Goal: Transaction & Acquisition: Purchase product/service

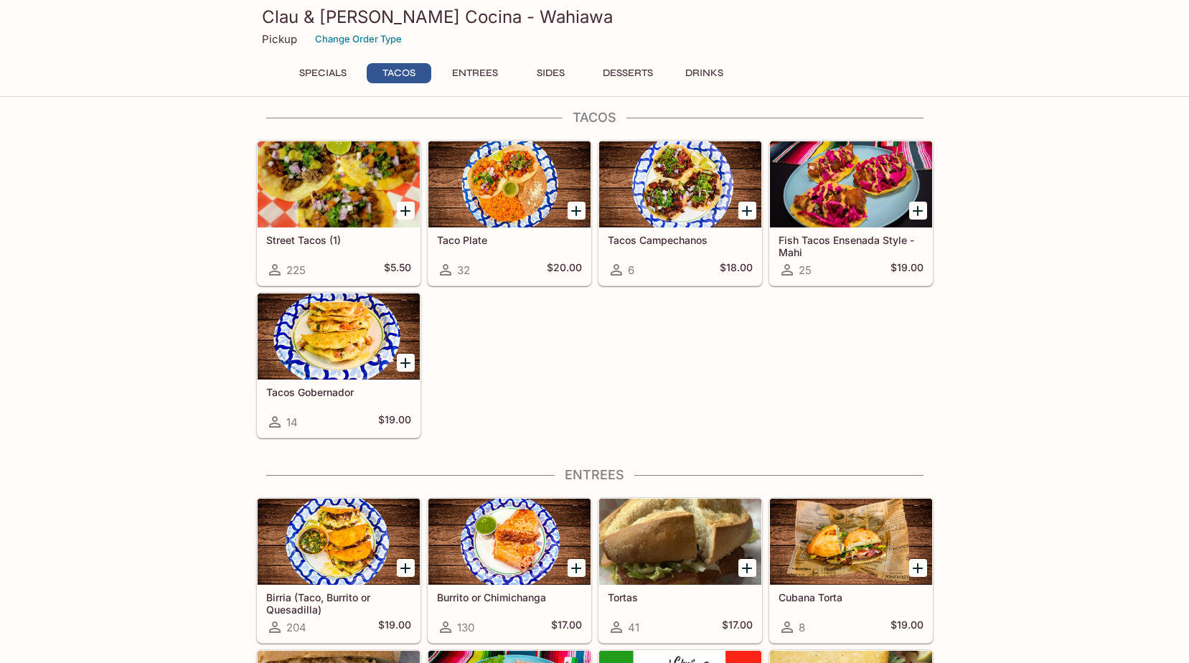
scroll to position [287, 0]
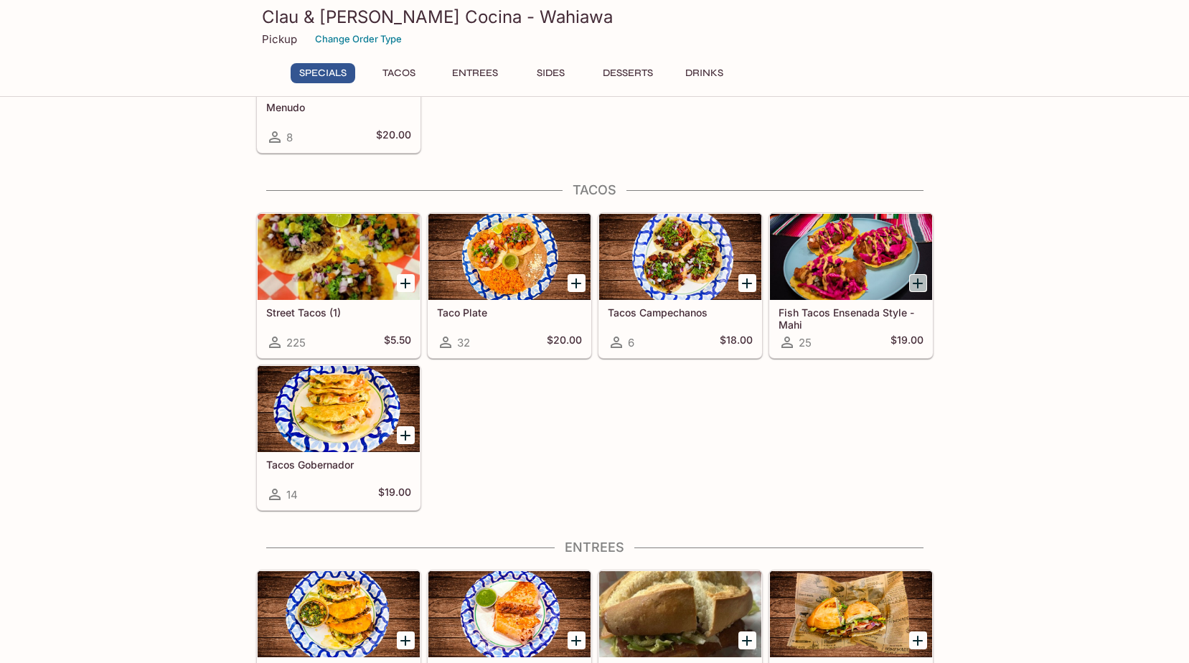
click at [913, 279] on icon "Add Fish Tacos Ensenada Style - Mahi" at bounding box center [917, 283] width 17 height 17
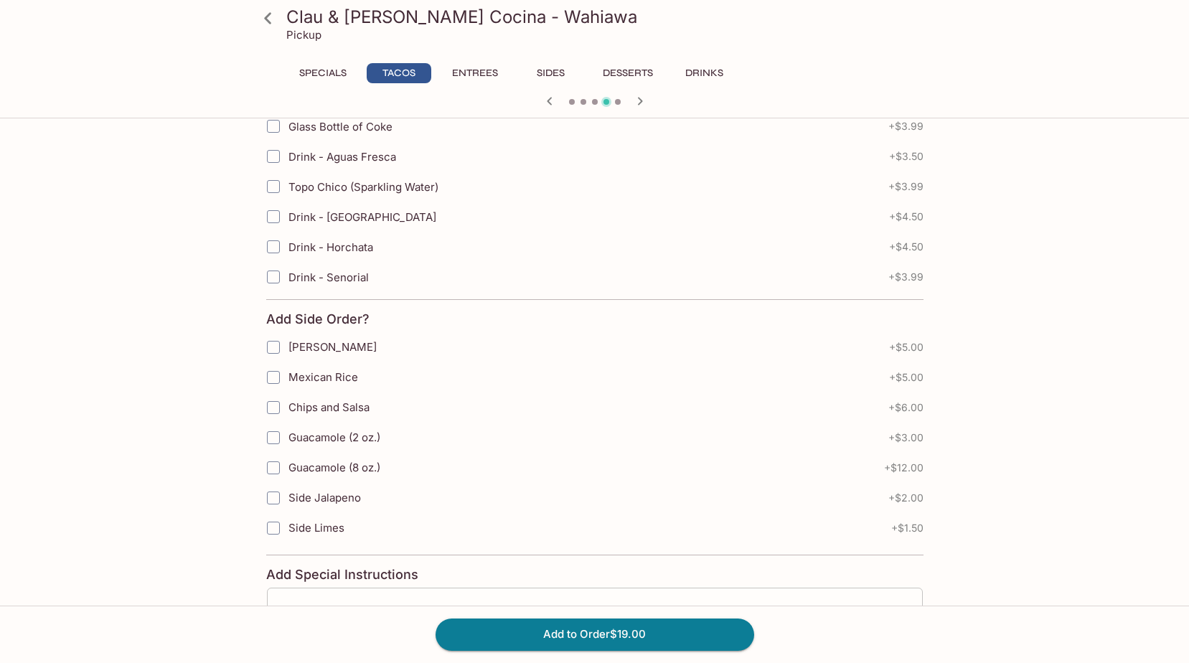
scroll to position [640, 0]
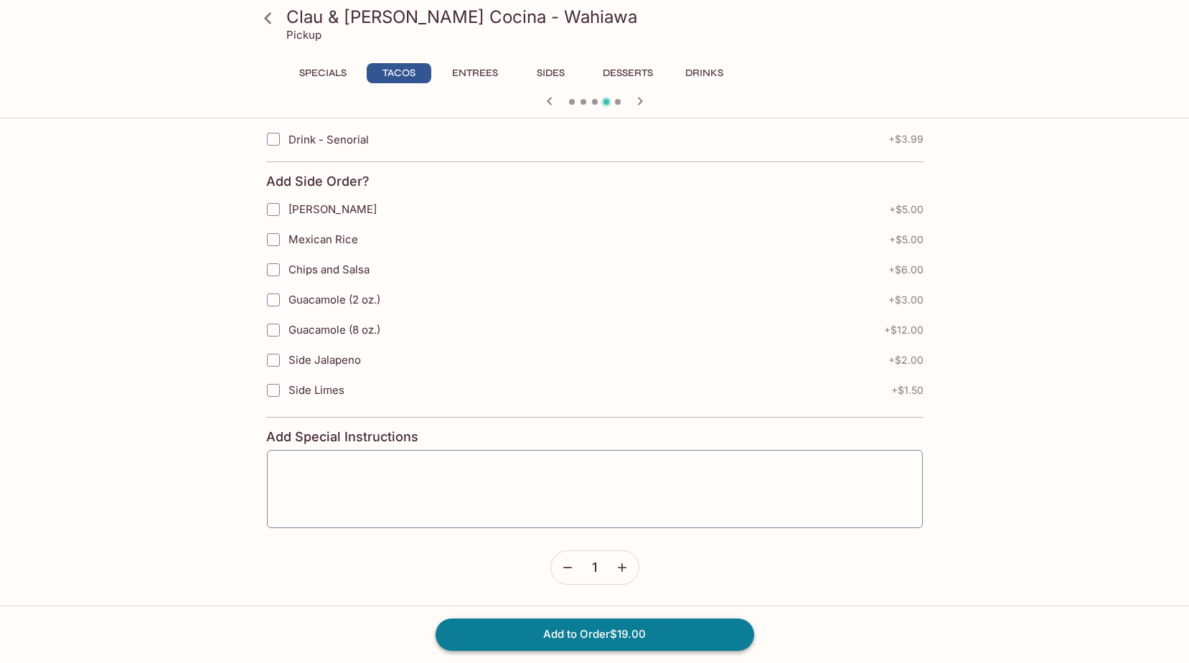
click at [616, 632] on button "Add to Order $19.00" at bounding box center [594, 634] width 319 height 32
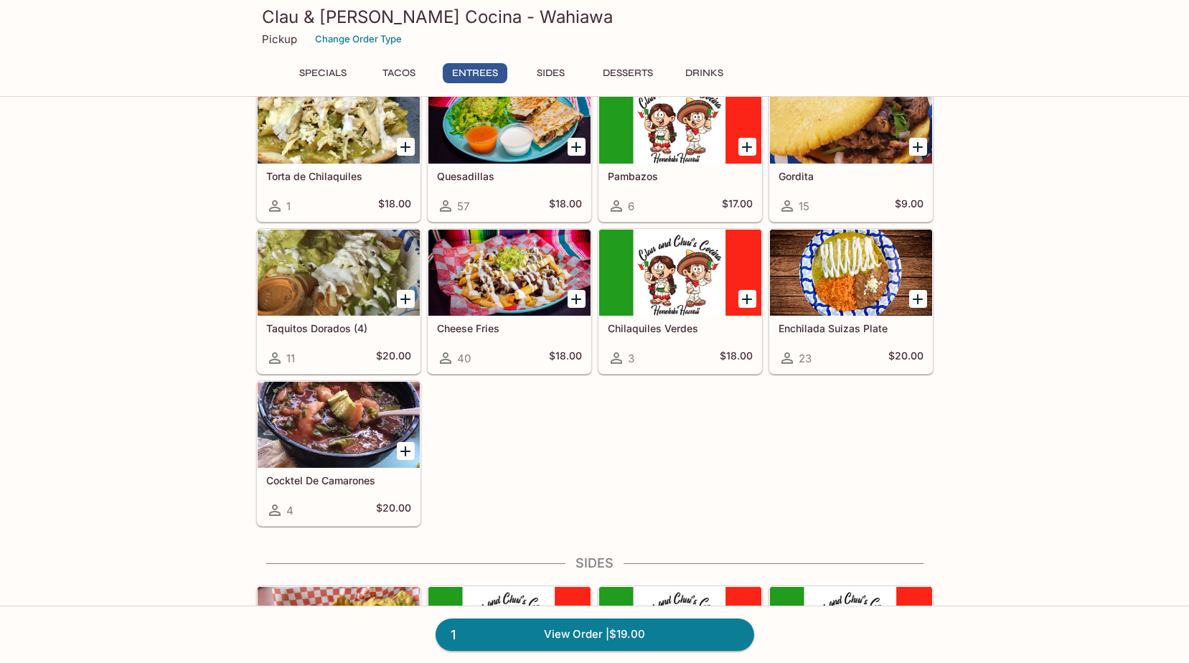
scroll to position [861, 0]
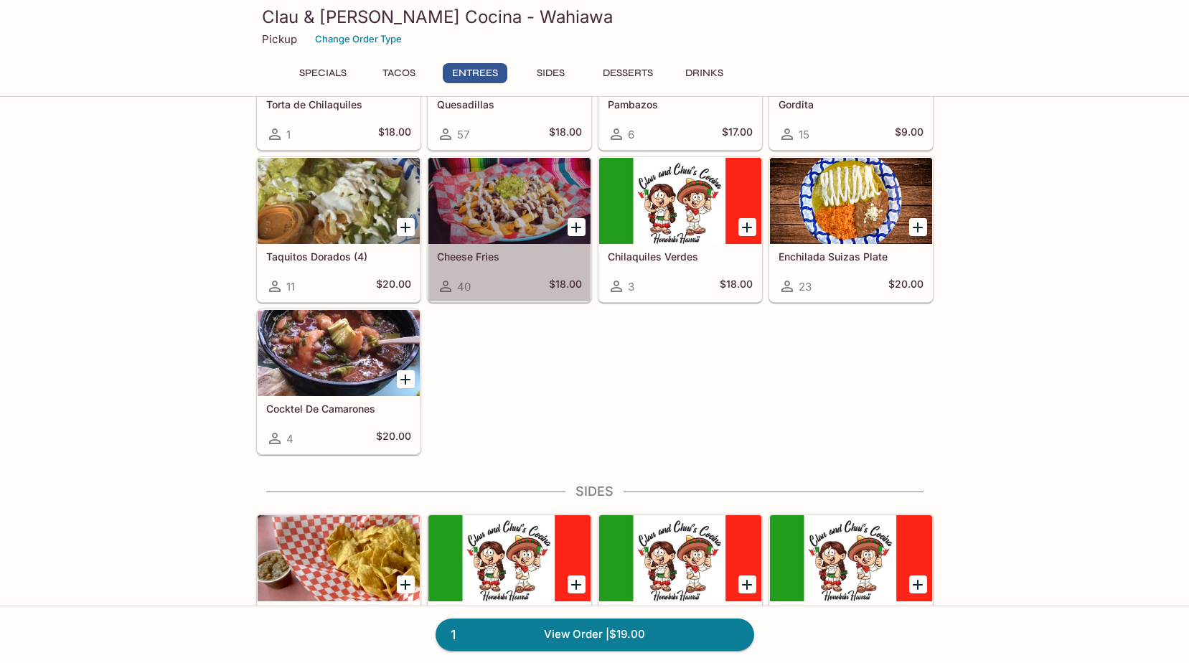
click at [522, 259] on h5 "Cheese Fries" at bounding box center [509, 256] width 145 height 12
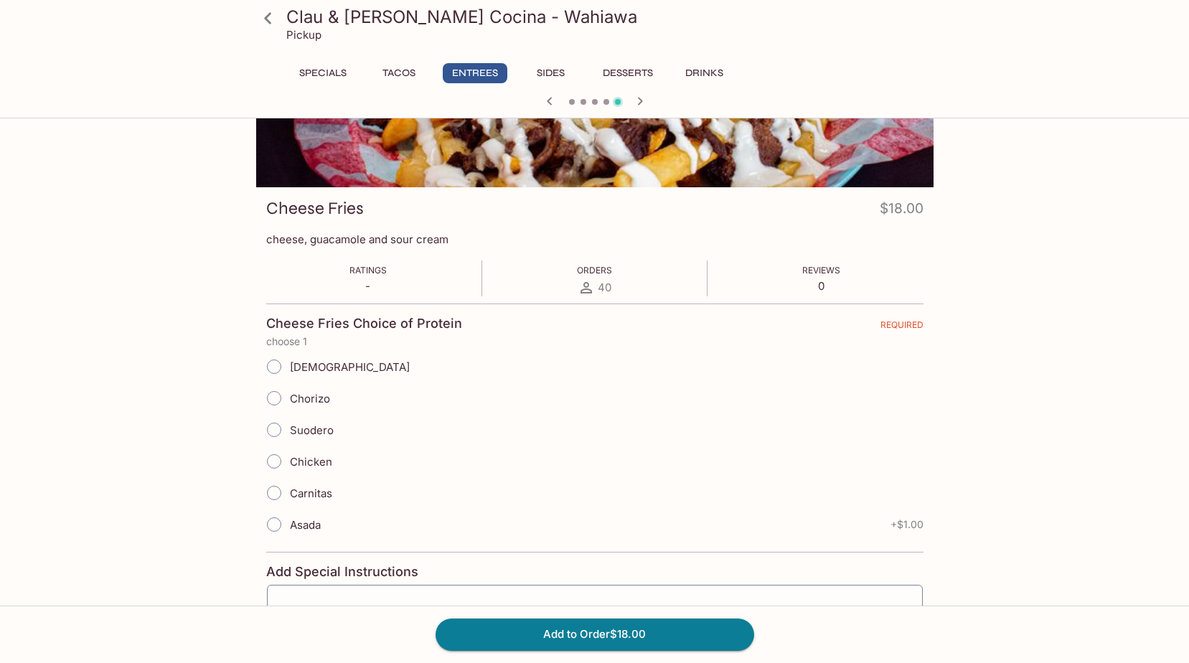
scroll to position [143, 0]
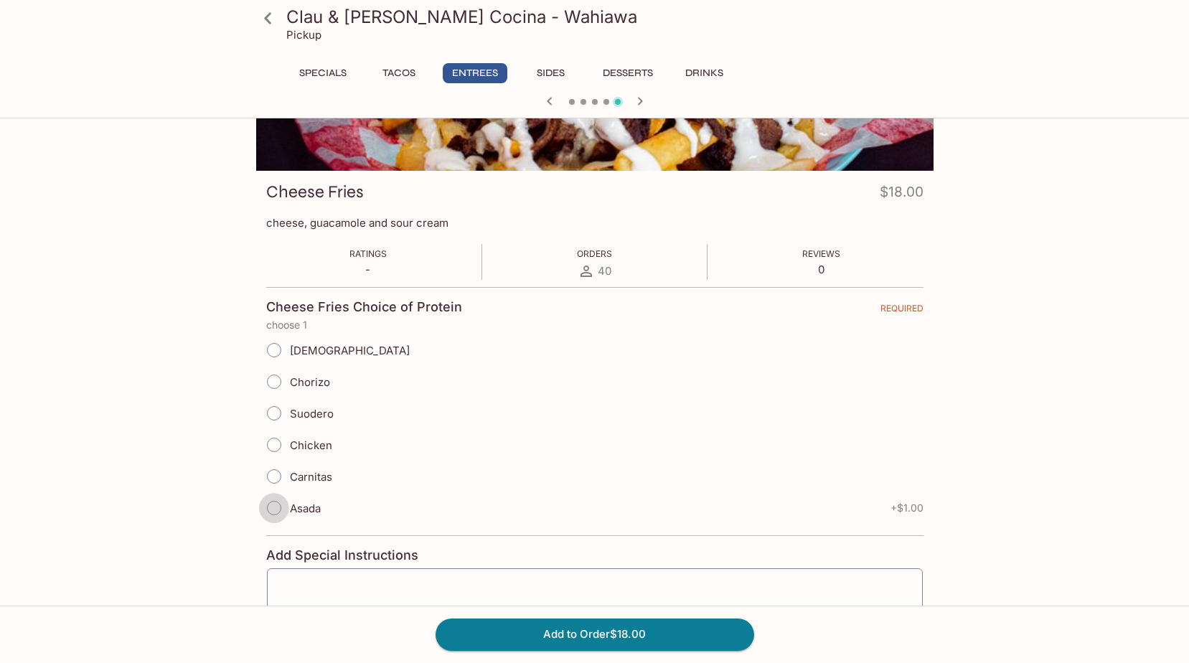
click at [282, 510] on input "Asada" at bounding box center [274, 508] width 30 height 30
radio input "true"
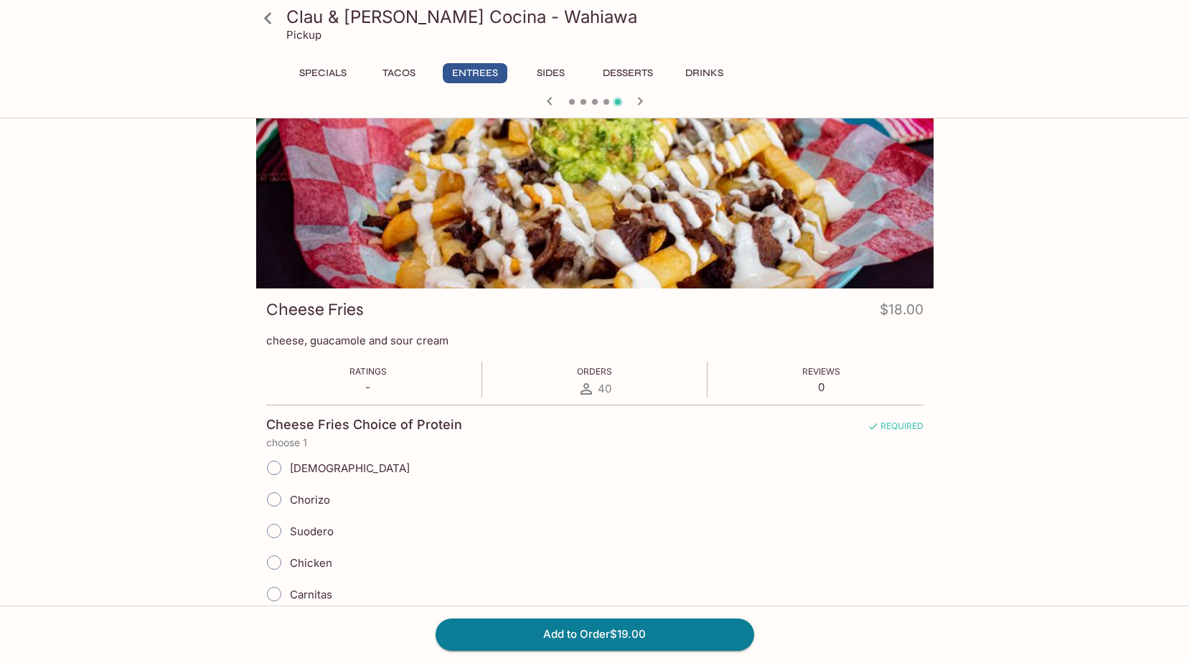
scroll to position [215, 0]
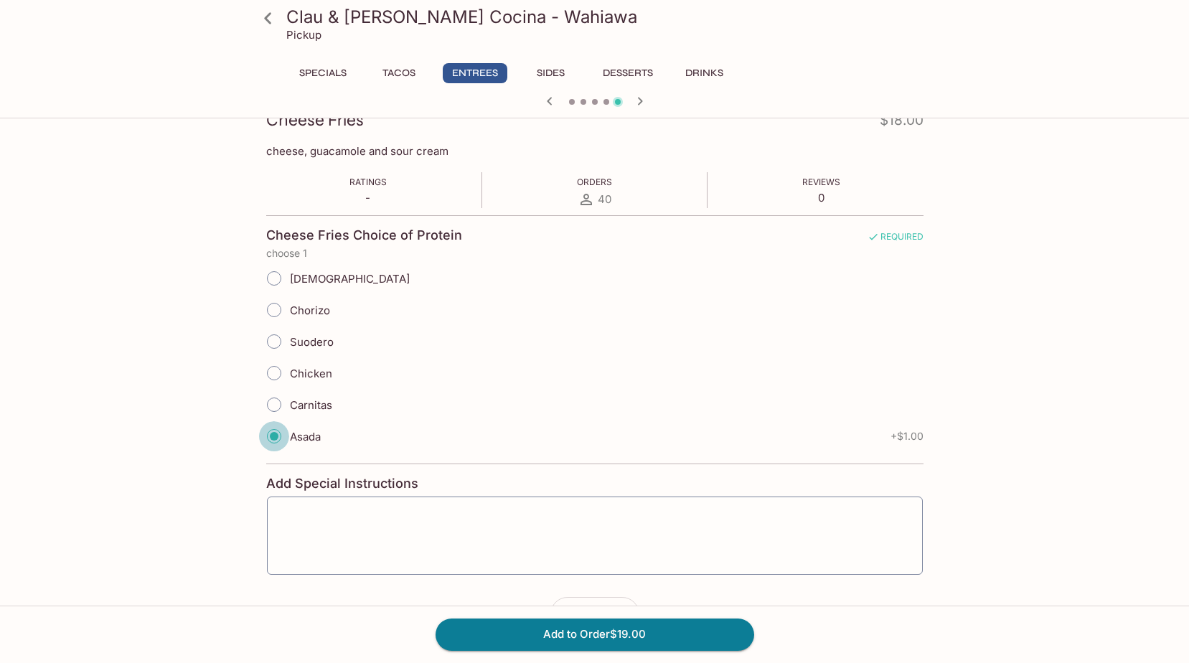
click at [288, 340] on input "Suodero" at bounding box center [274, 341] width 30 height 30
radio input "true"
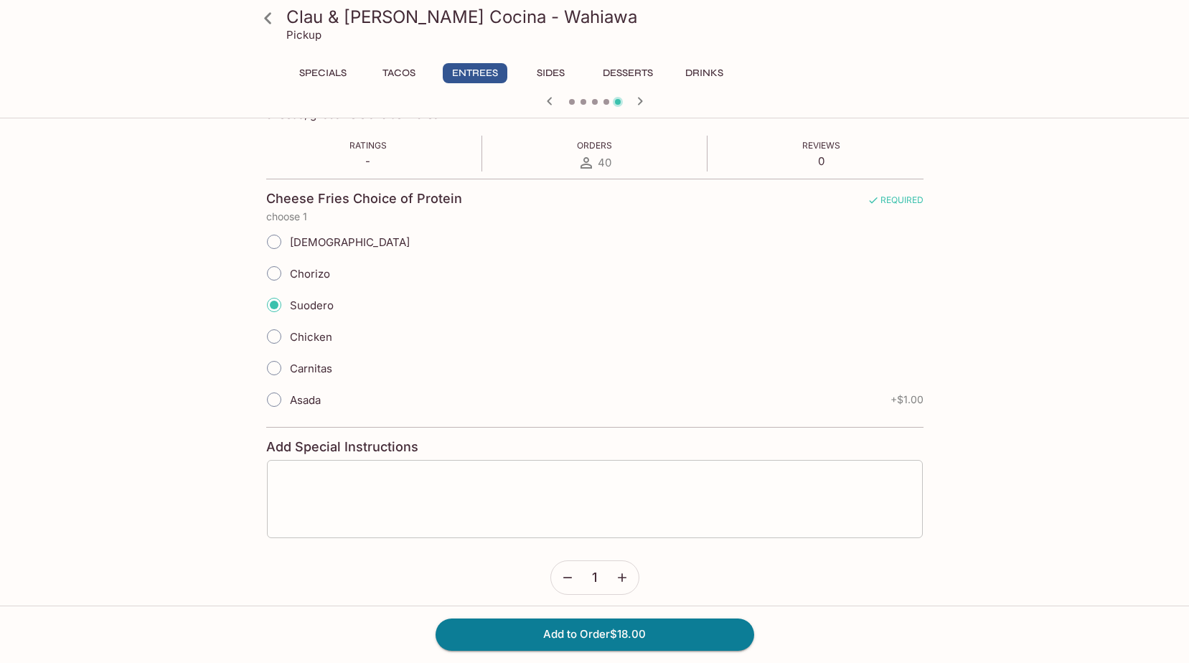
scroll to position [262, 0]
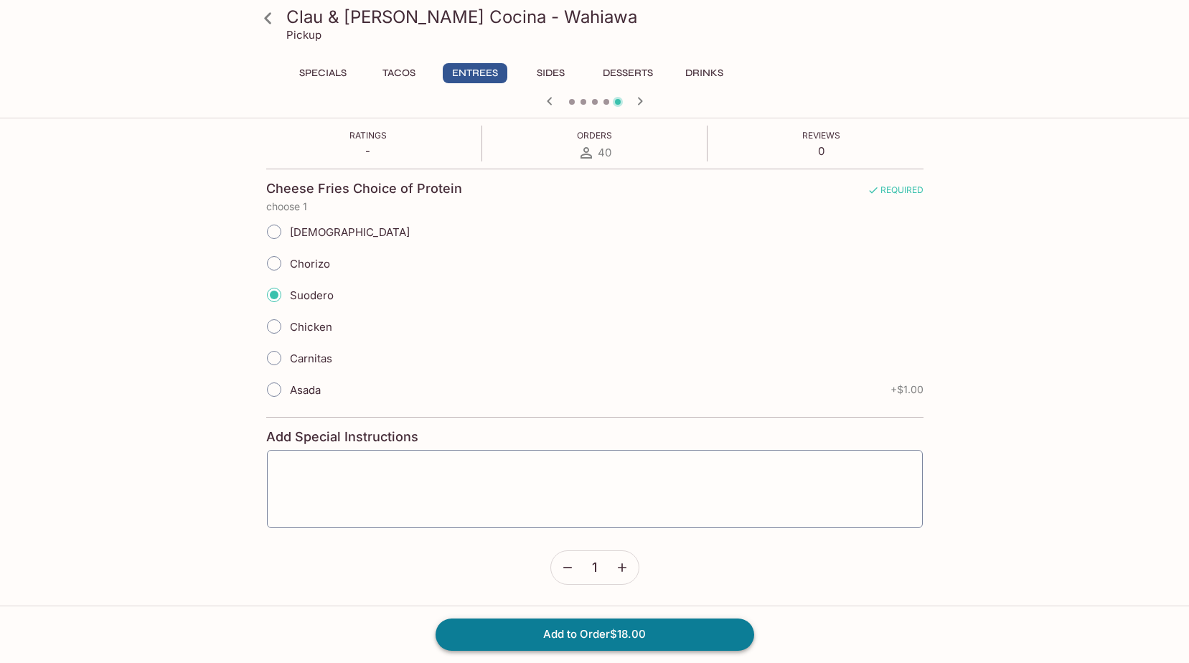
click at [575, 624] on button "Add to Order $18.00" at bounding box center [594, 634] width 319 height 32
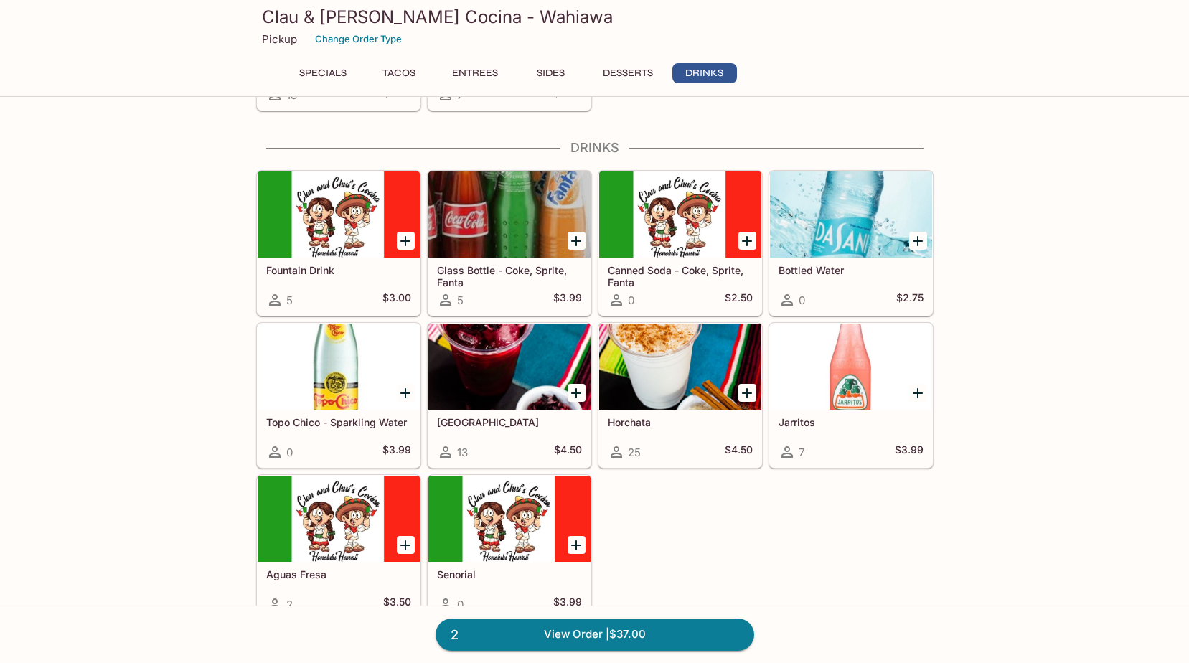
scroll to position [1797, 0]
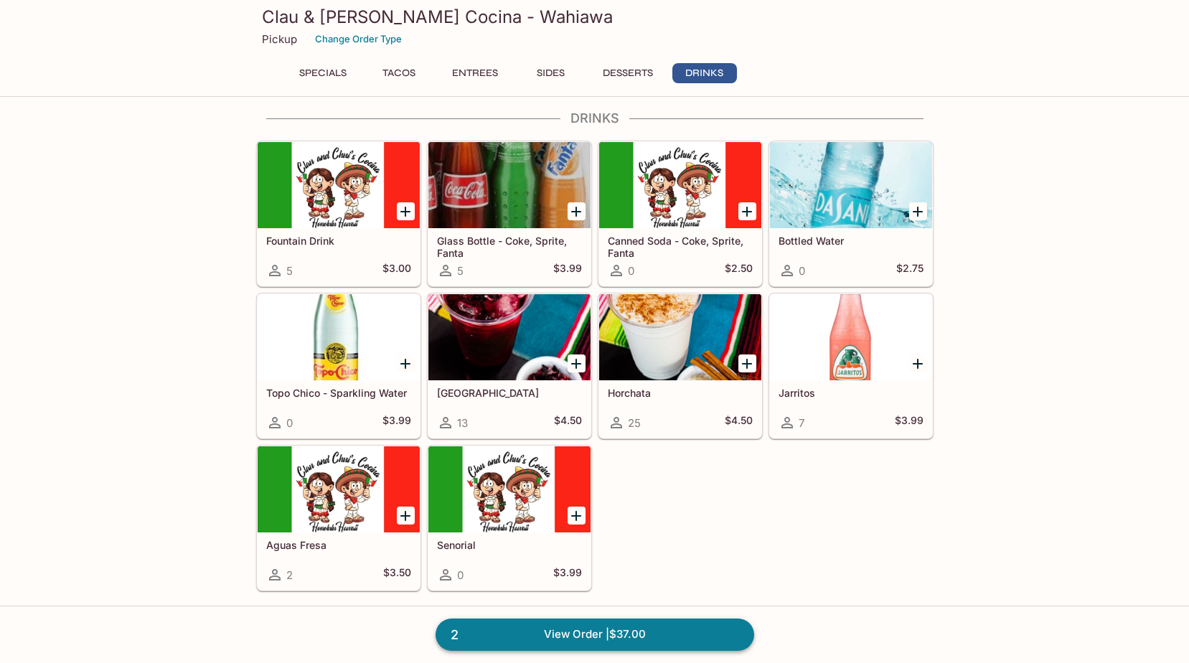
click at [682, 639] on link "2 View Order | $37.00" at bounding box center [594, 634] width 319 height 32
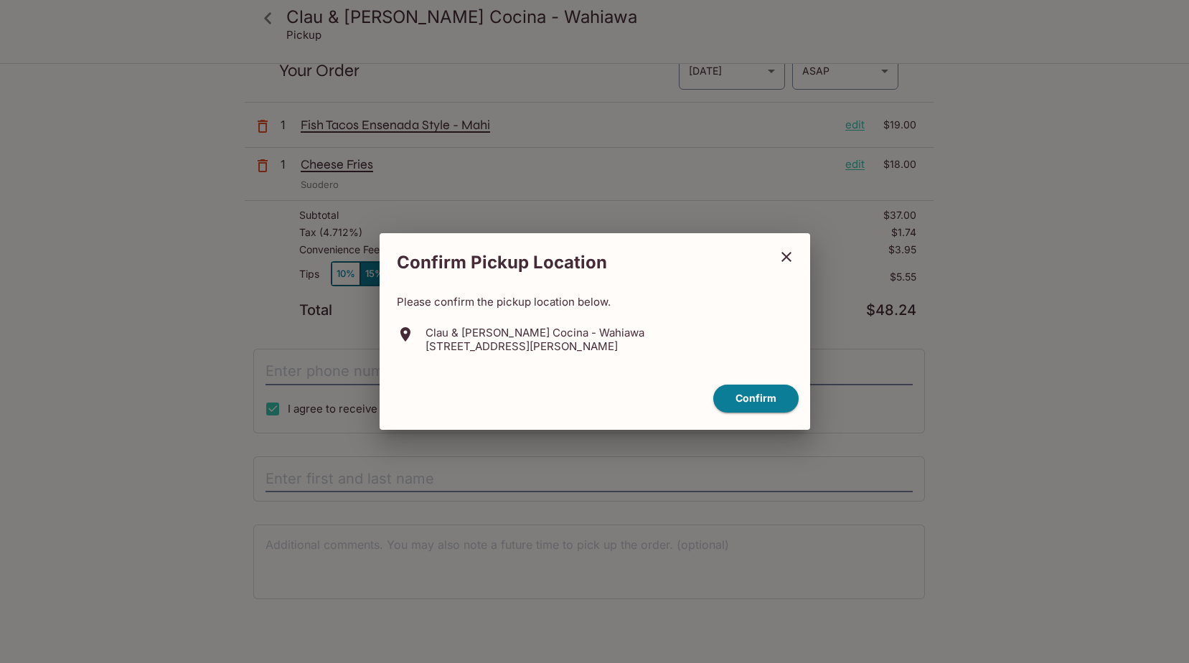
scroll to position [65, 0]
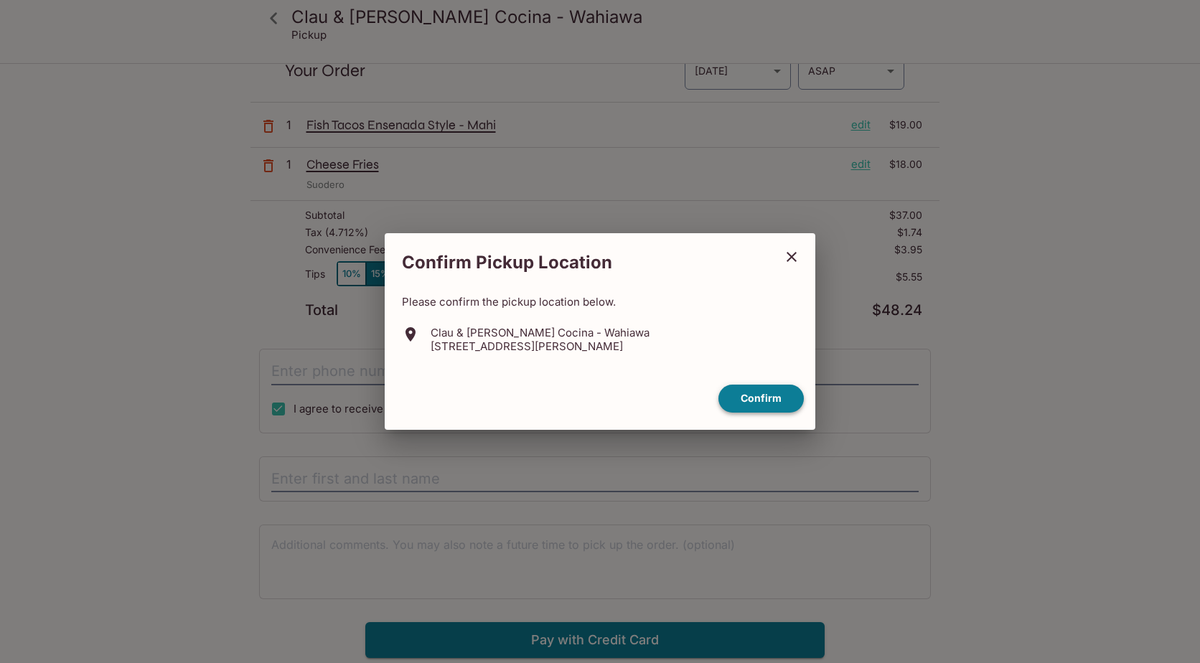
click at [773, 402] on button "Confirm" at bounding box center [760, 399] width 85 height 28
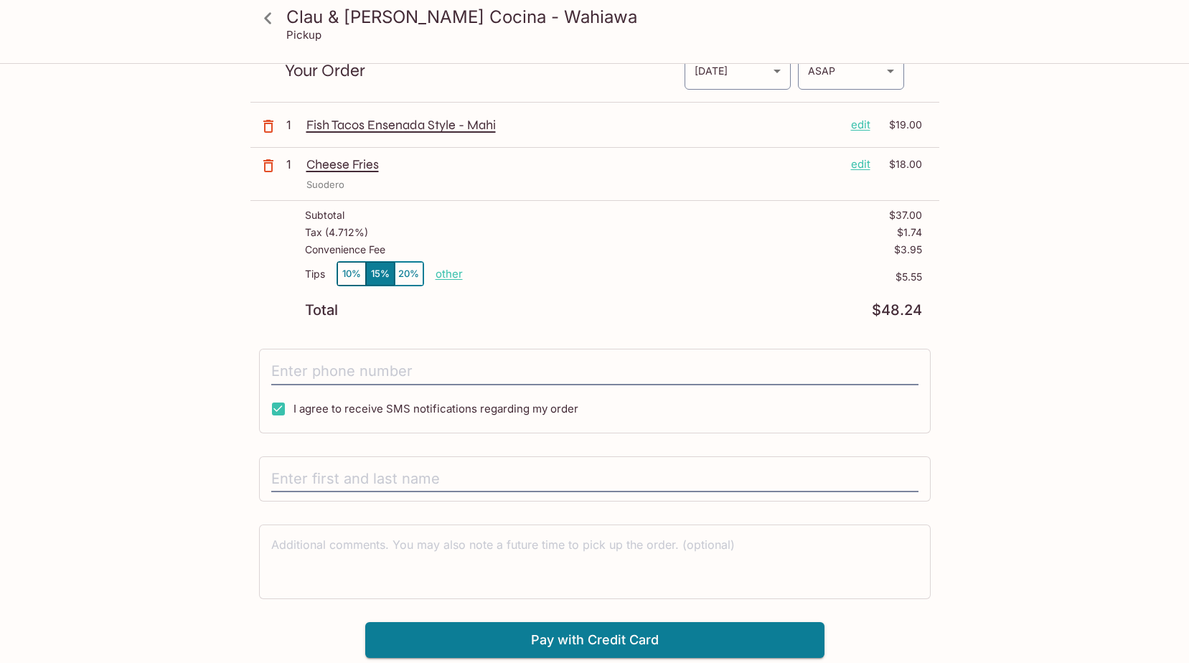
click at [342, 265] on button "10%" at bounding box center [351, 274] width 29 height 24
drag, startPoint x: 920, startPoint y: 311, endPoint x: 858, endPoint y: 321, distance: 63.3
click at [858, 321] on div "Subtotal $37.00 Tax ( 4.712% ) $1.74 Convenience Fee $3.95 Tips 10% 15% 20% oth…" at bounding box center [594, 263] width 689 height 125
drag, startPoint x: 858, startPoint y: 321, endPoint x: 728, endPoint y: 410, distance: 158.4
click at [728, 410] on div "Clau & [PERSON_NAME] Cocina - Wahiawa [STREET_ADDRESS] Your Order Pickup Day [D…" at bounding box center [594, 329] width 689 height 658
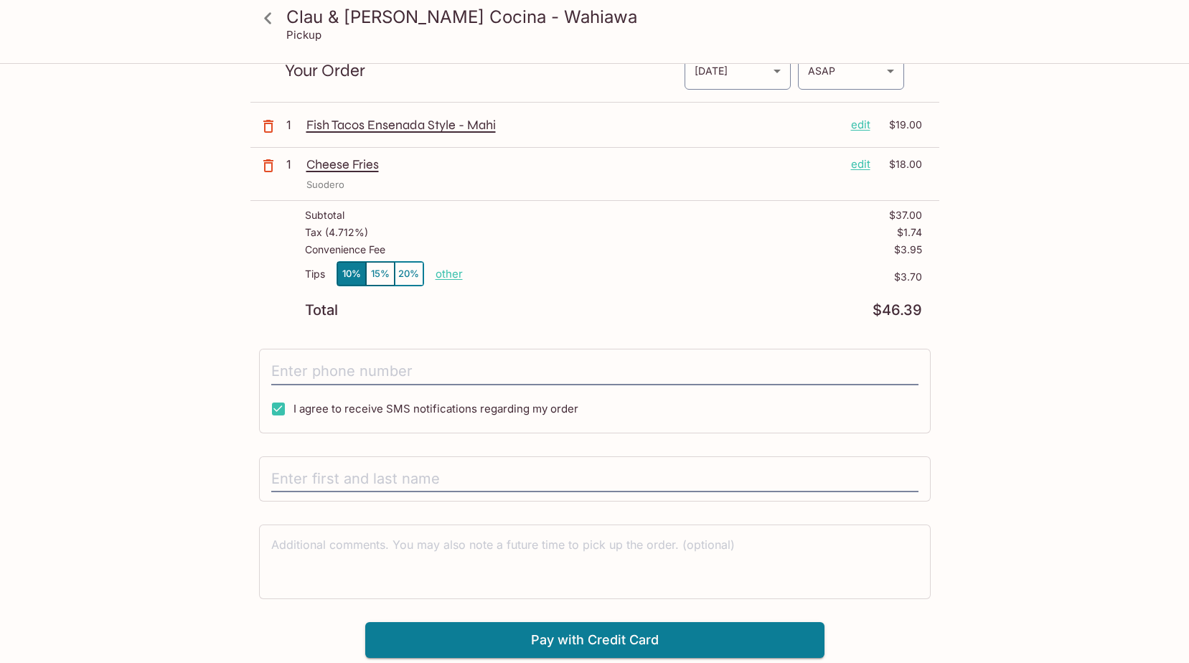
click at [281, 400] on input "I agree to receive SMS notifications regarding my order" at bounding box center [278, 409] width 29 height 29
checkbox input "false"
click at [311, 371] on input "tel" at bounding box center [594, 371] width 647 height 27
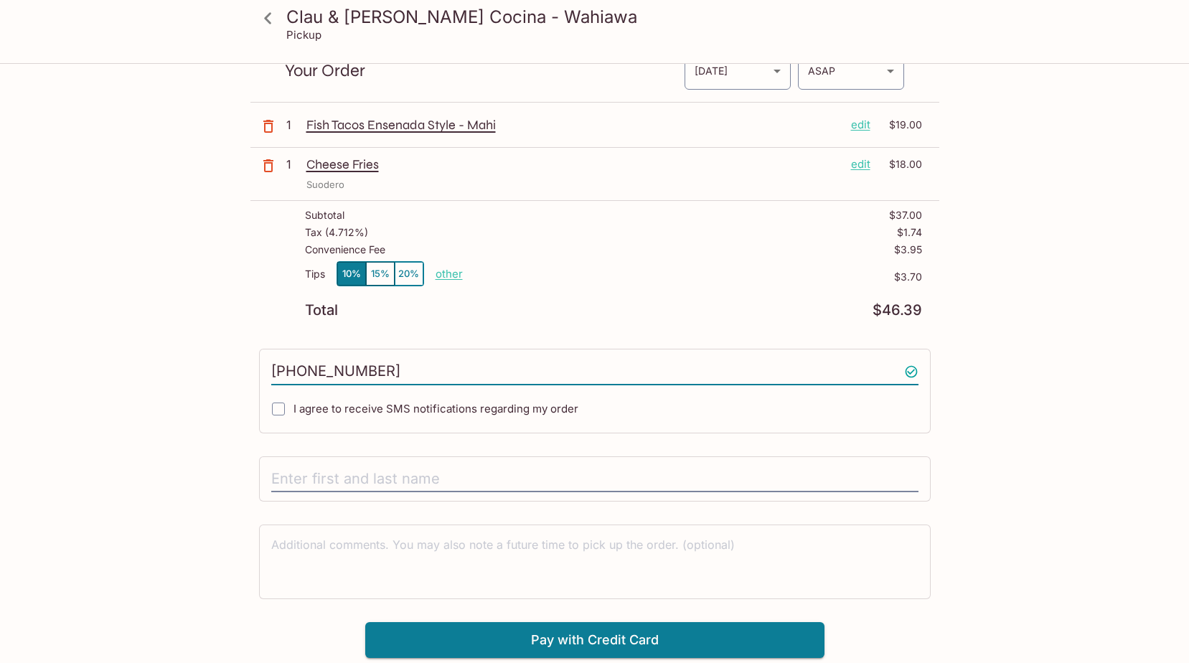
scroll to position [0, 0]
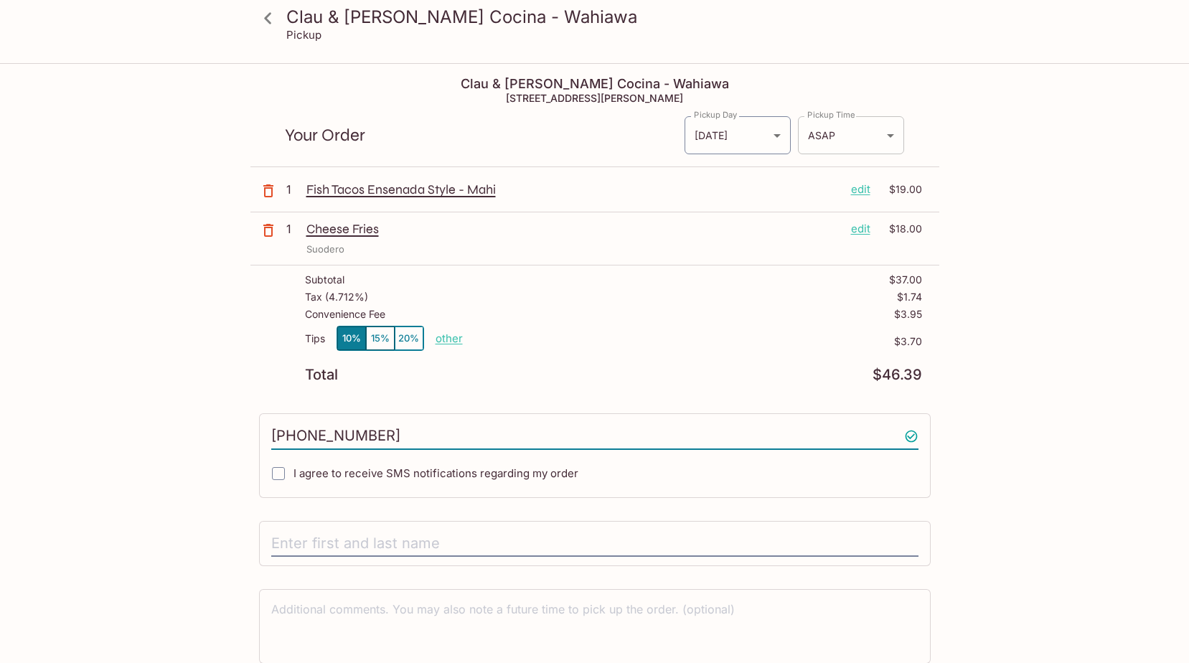
type input "[PHONE_NUMBER]"
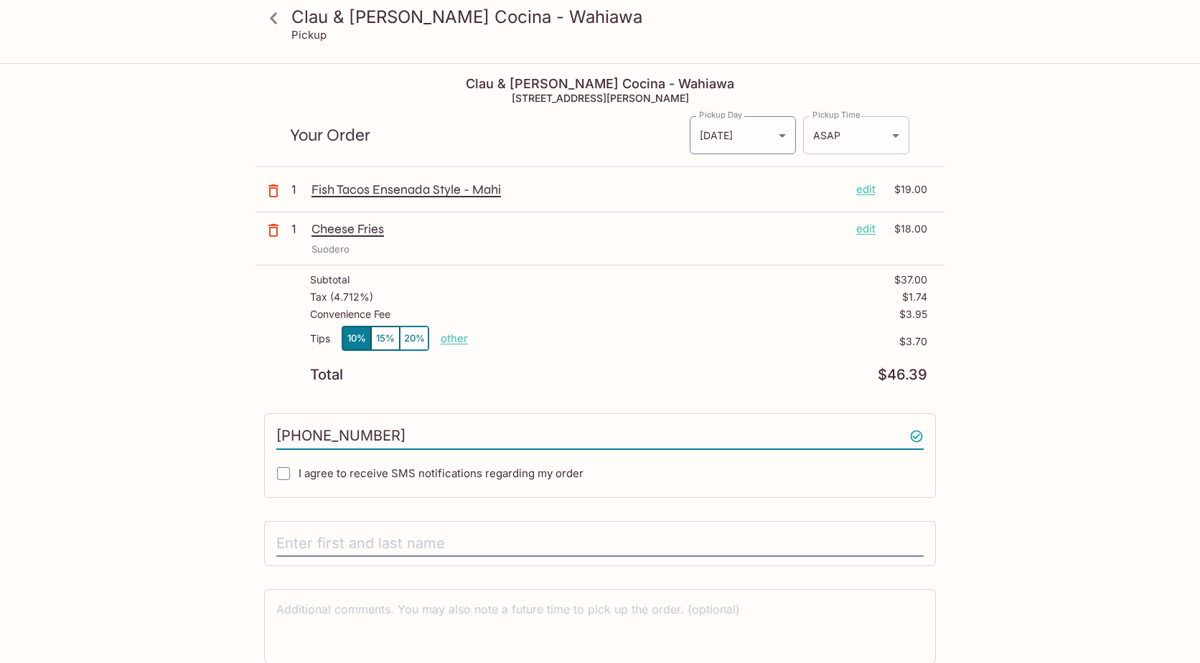
click at [880, 140] on body "Clau & [PERSON_NAME] Cocina - Wahiawa Pickup Clau & [PERSON_NAME] Cocina - Wahi…" at bounding box center [600, 396] width 1200 height 663
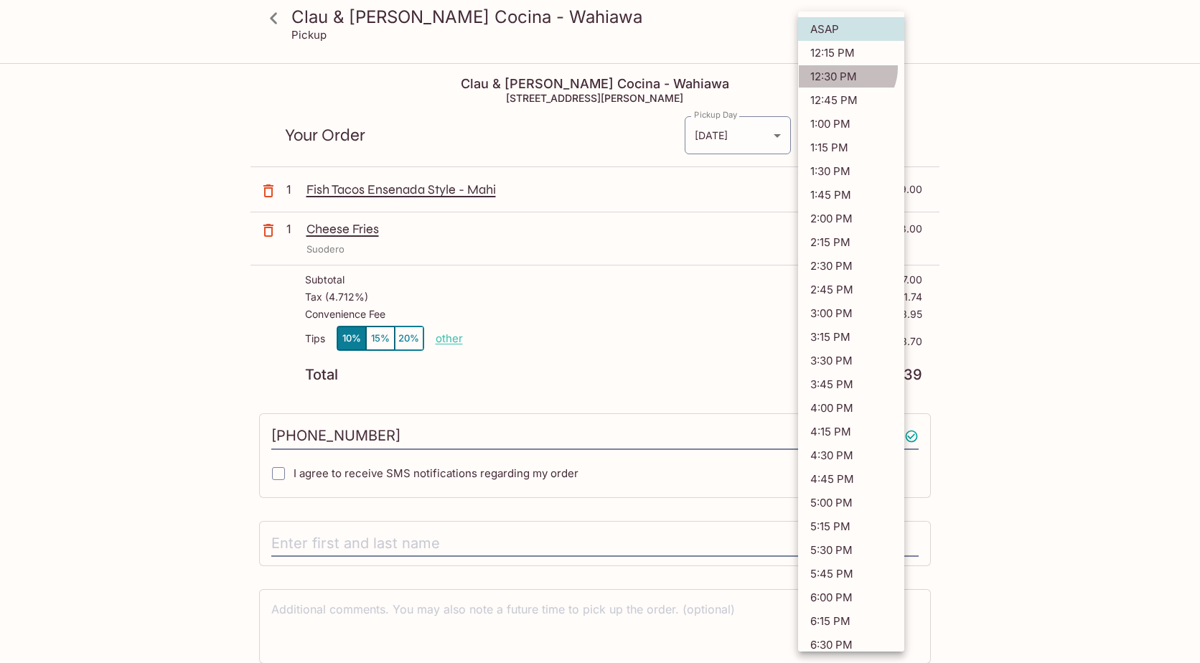
click at [842, 67] on li "12:30 PM" at bounding box center [851, 77] width 106 height 24
type input "[DATE]T22:30:16.000000Z"
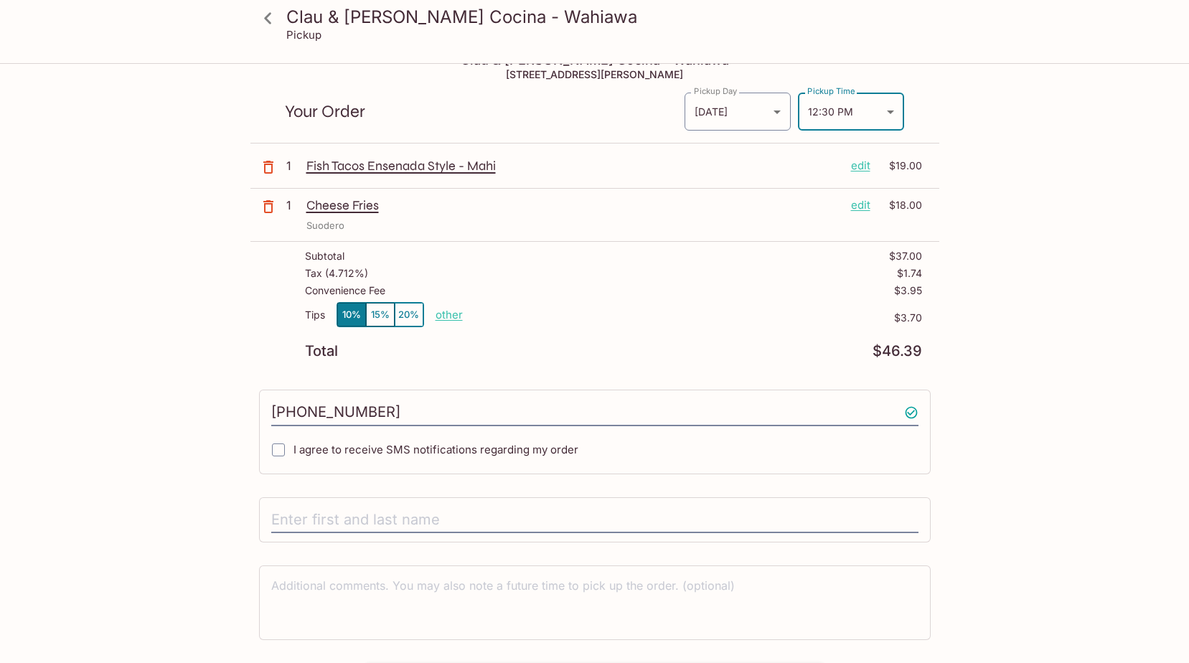
scroll to position [65, 0]
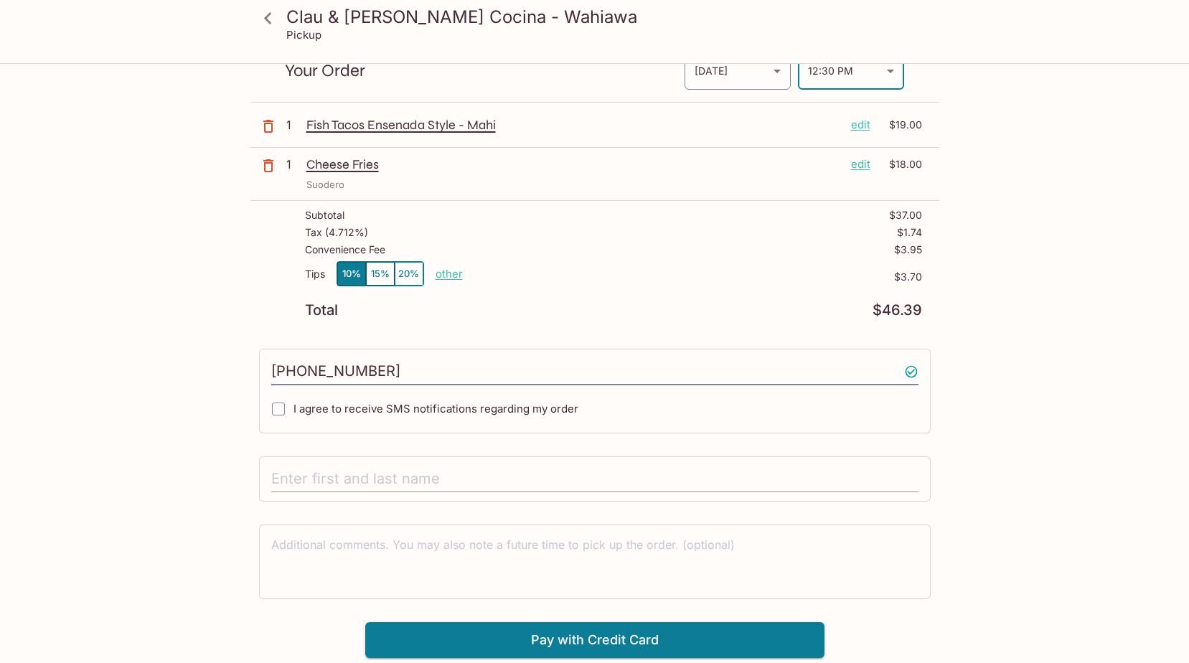
click at [490, 483] on input "text" at bounding box center [594, 479] width 647 height 27
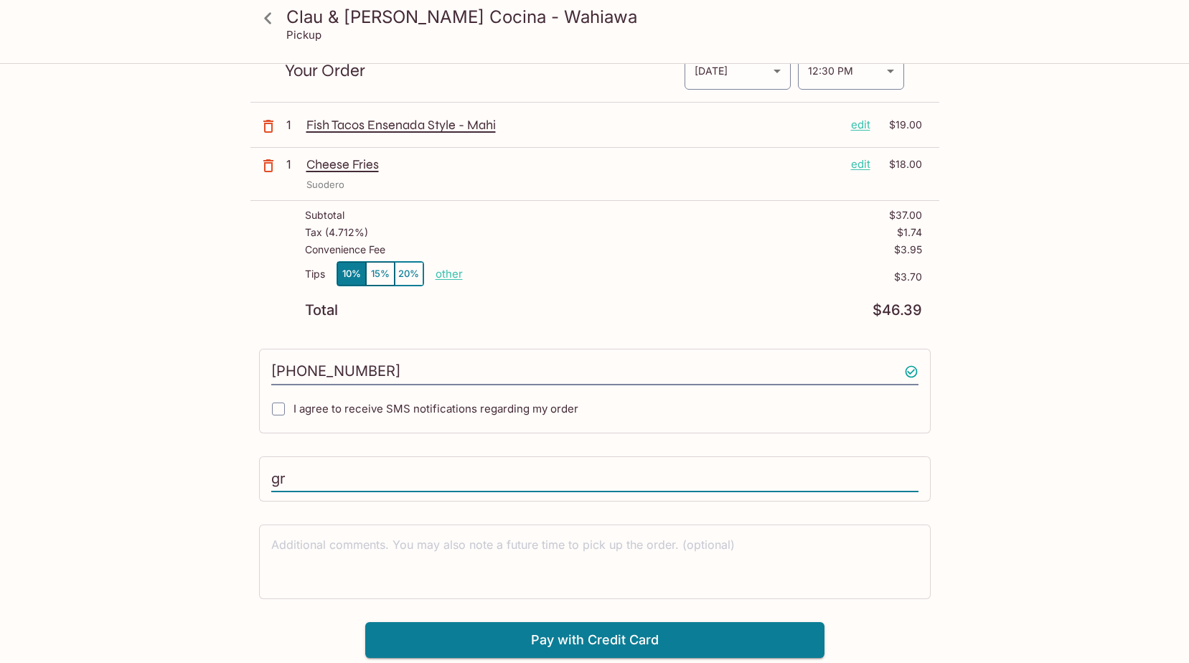
type input "g"
click at [494, 481] on input "Gree" at bounding box center [594, 479] width 647 height 27
click at [495, 479] on input "Gree" at bounding box center [594, 479] width 647 height 27
type input "G"
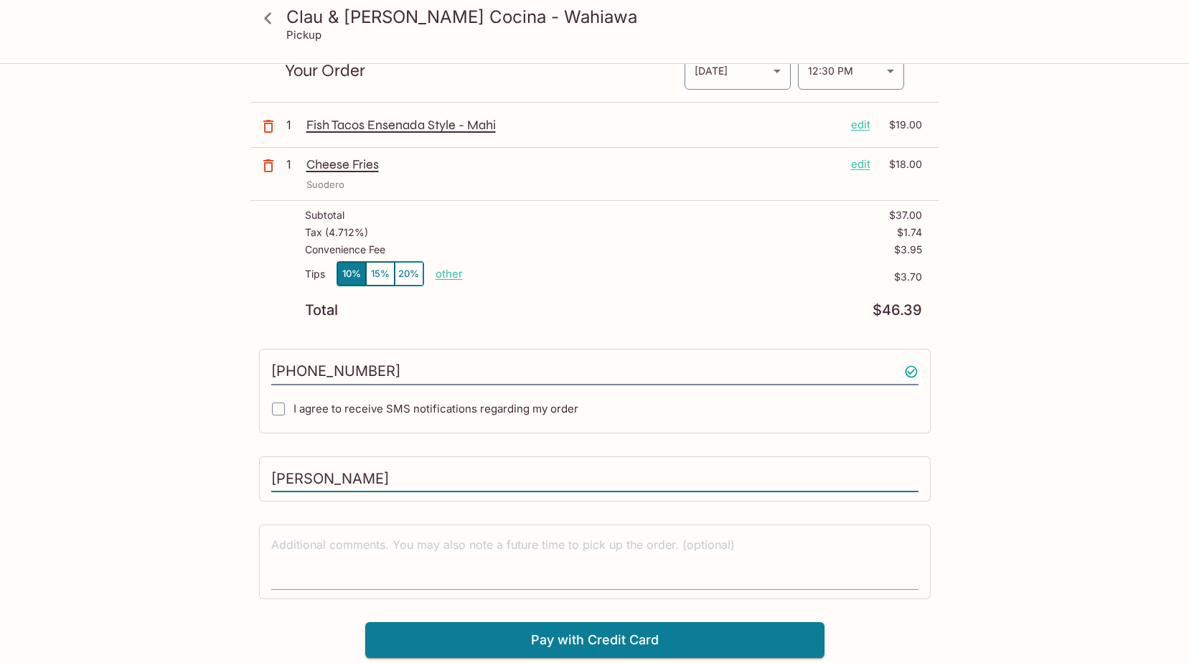
type input "[PERSON_NAME]"
click at [748, 562] on textarea at bounding box center [594, 562] width 647 height 50
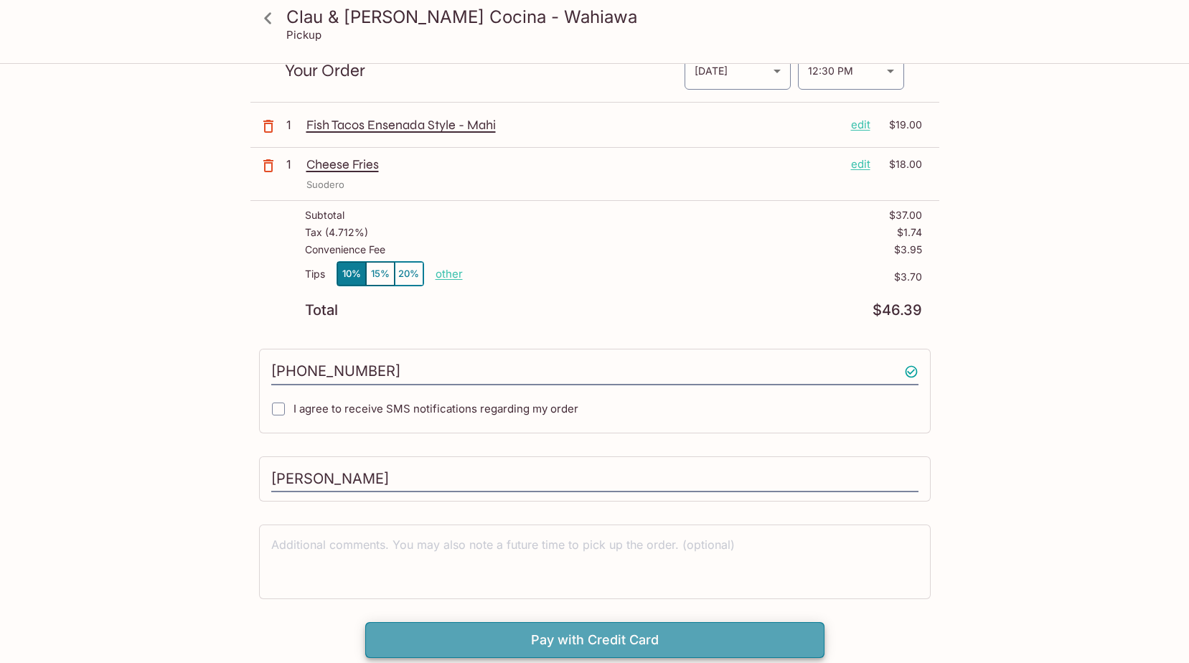
click at [677, 631] on button "Pay with Credit Card" at bounding box center [594, 640] width 459 height 36
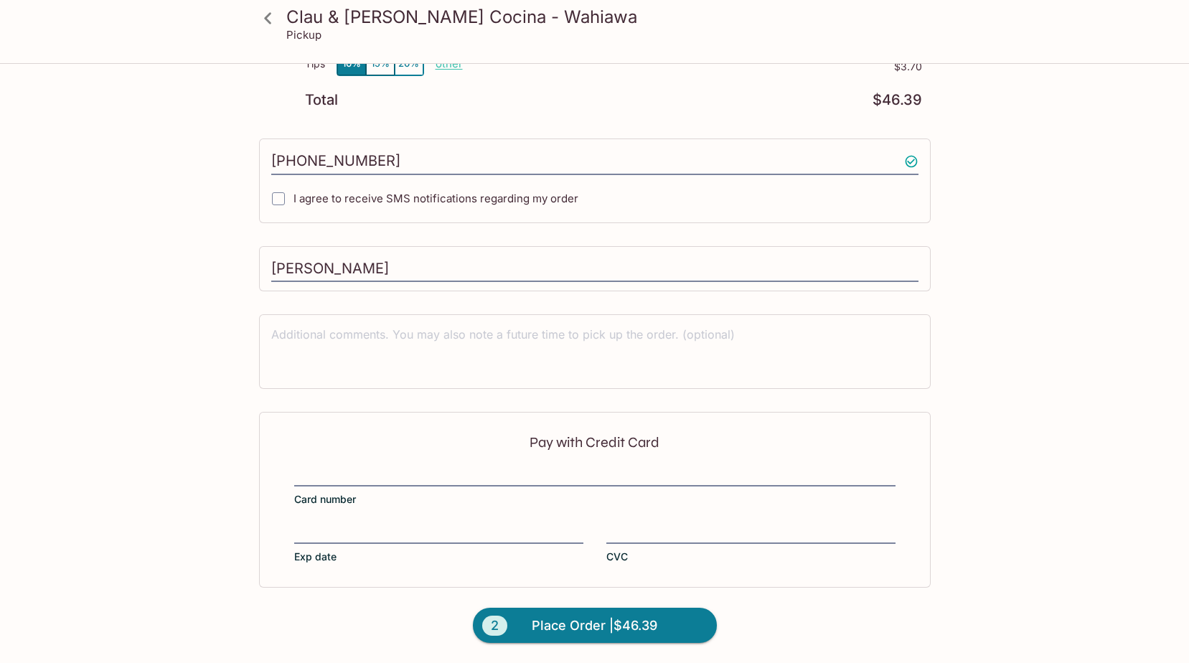
scroll to position [274, 0]
click at [571, 488] on label "Card number" at bounding box center [594, 487] width 601 height 40
click at [571, 468] on input "Card number" at bounding box center [594, 468] width 601 height 1
click at [570, 466] on div "Pay with Credit Card Card number Exp date CVC" at bounding box center [595, 500] width 672 height 175
click at [571, 468] on iframe at bounding box center [594, 476] width 601 height 16
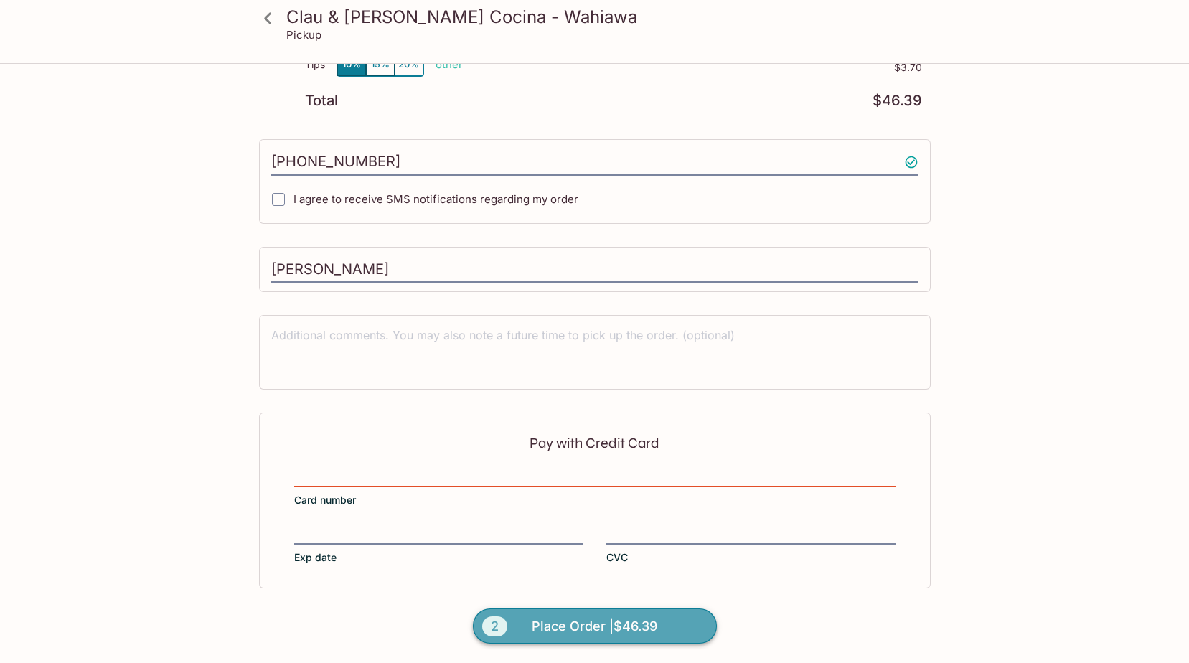
click at [628, 628] on span "Place Order | $46.39" at bounding box center [595, 626] width 126 height 23
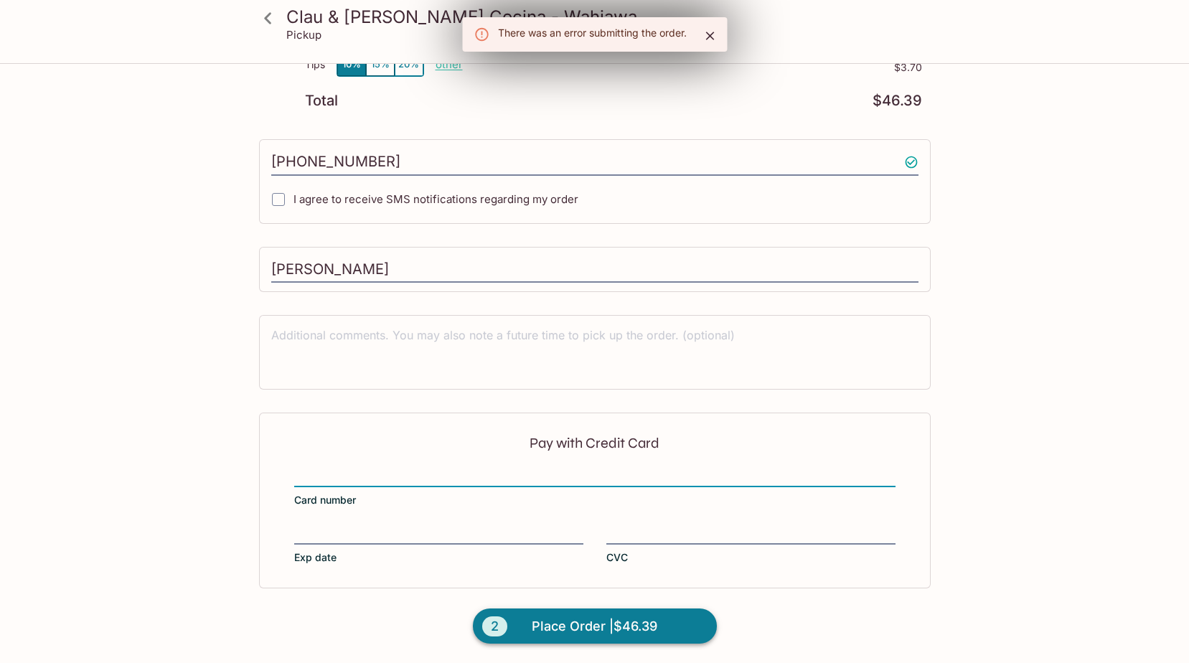
click at [572, 625] on span "Place Order | $46.39" at bounding box center [595, 626] width 126 height 23
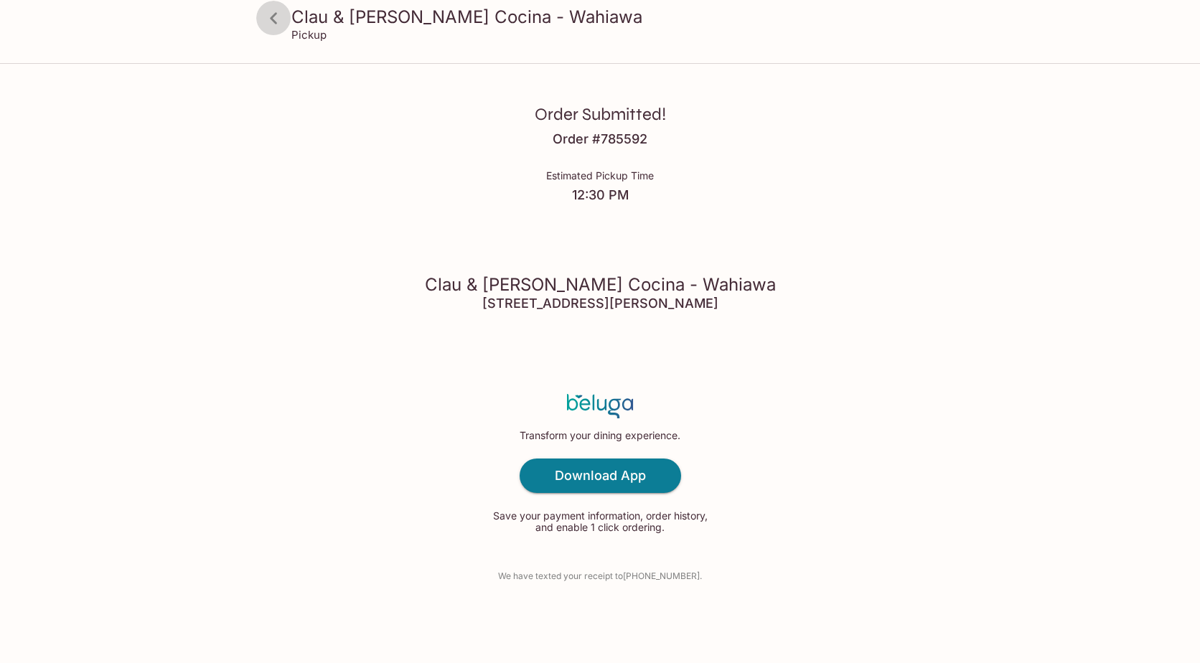
click at [271, 19] on icon at bounding box center [273, 17] width 7 height 11
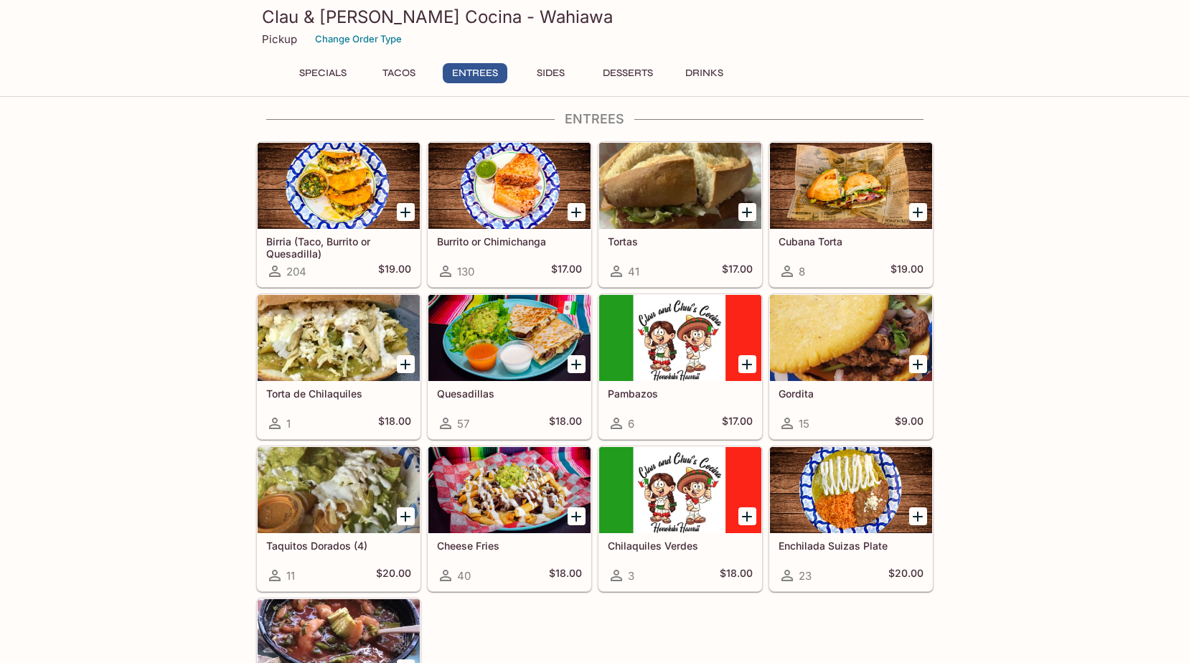
scroll to position [574, 0]
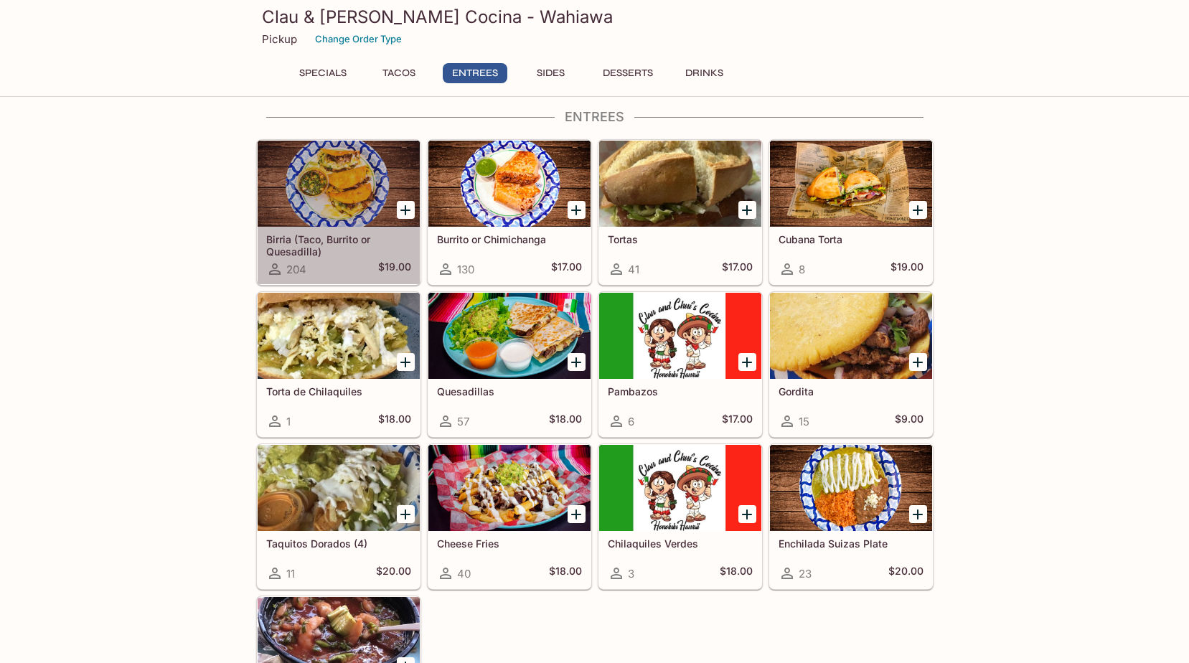
click at [317, 208] on div at bounding box center [339, 184] width 162 height 86
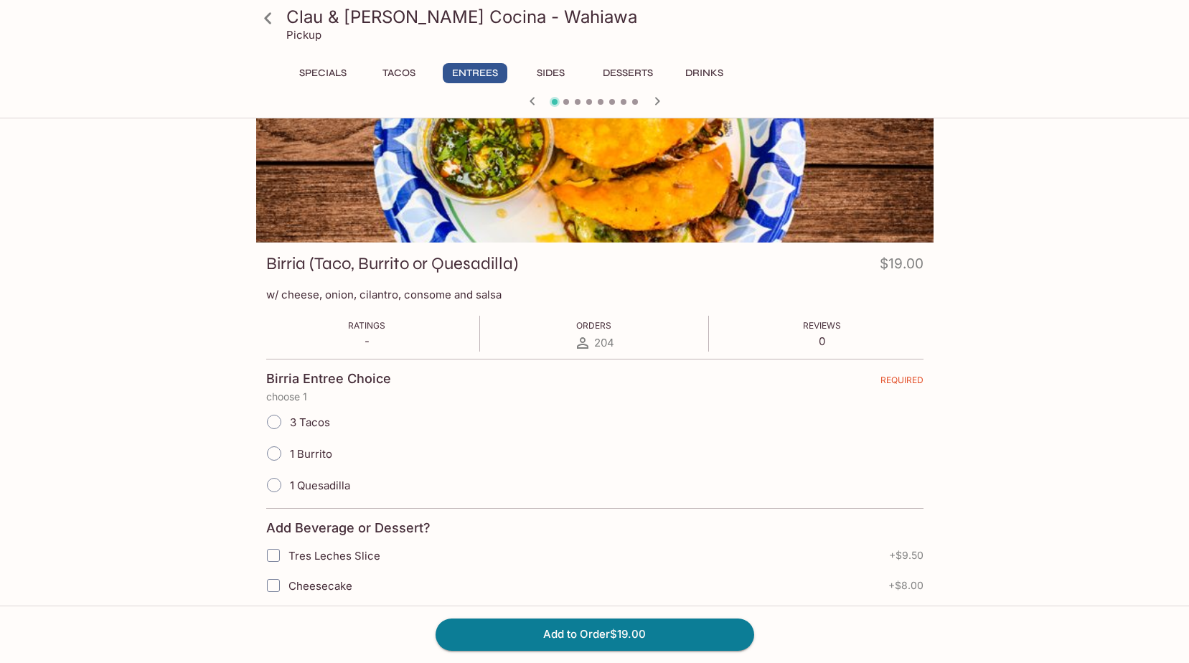
scroll to position [215, 0]
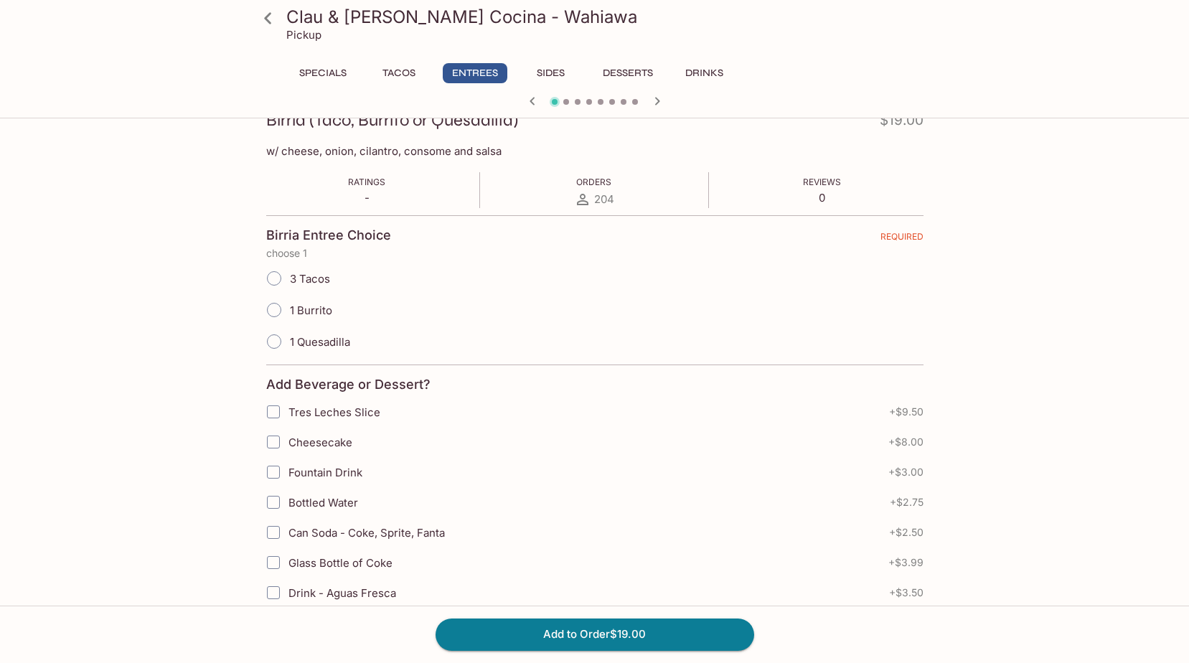
click at [280, 277] on input "3 Tacos" at bounding box center [274, 278] width 30 height 30
radio input "true"
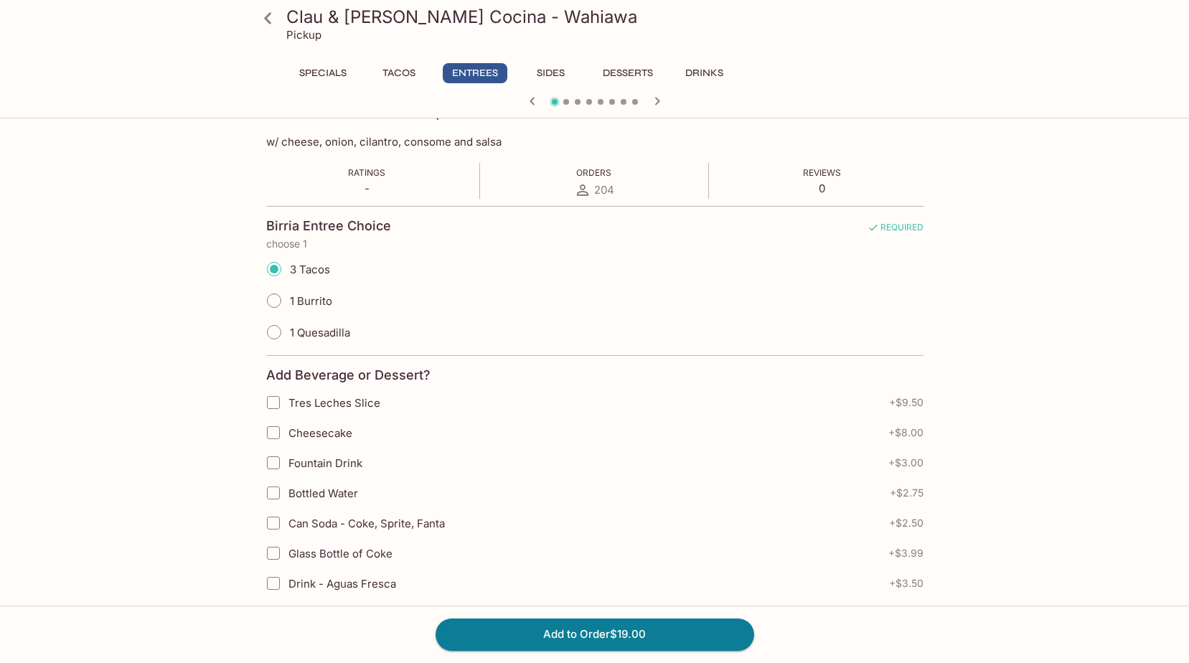
scroll to position [359, 0]
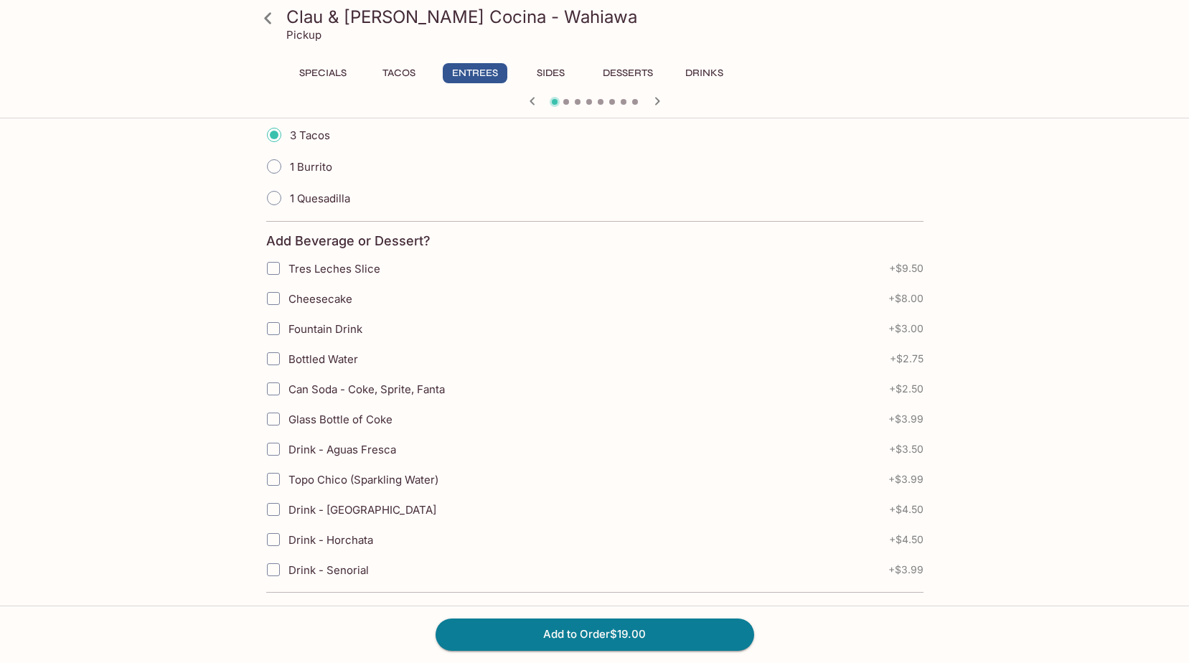
click at [344, 420] on span "Glass Bottle of Coke" at bounding box center [340, 420] width 104 height 14
click at [288, 420] on input "Glass Bottle of Coke" at bounding box center [273, 419] width 29 height 29
checkbox input "true"
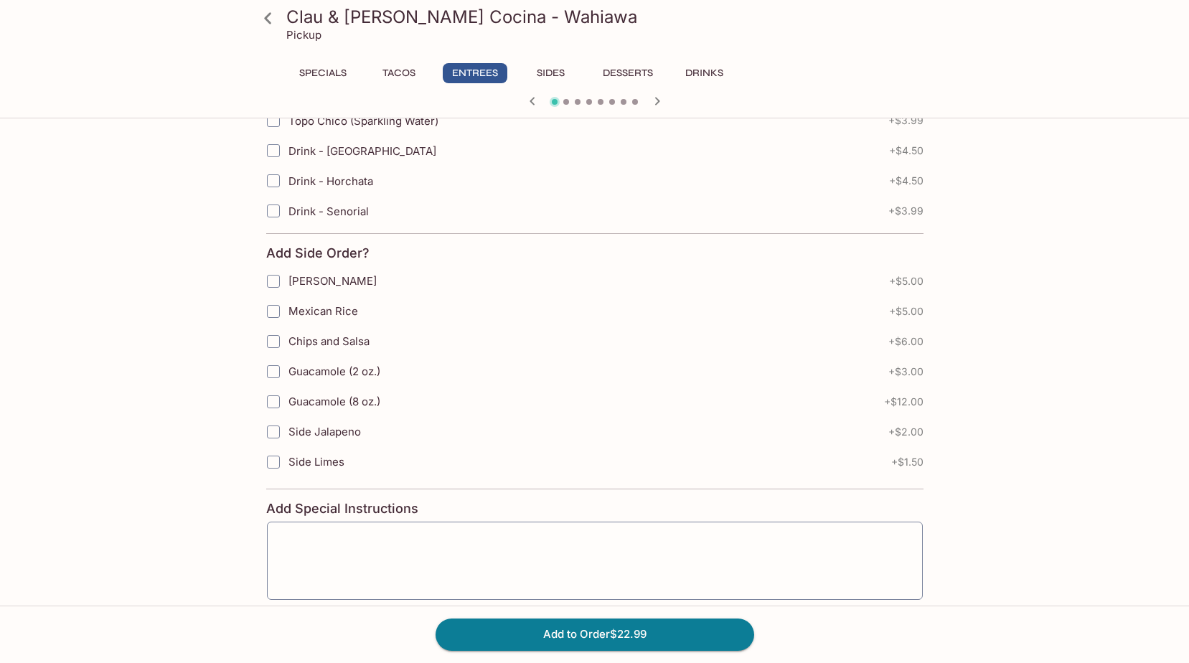
click at [304, 308] on span "Mexican Rice" at bounding box center [323, 311] width 70 height 14
click at [288, 308] on input "Mexican Rice" at bounding box center [273, 311] width 29 height 29
checkbox input "true"
click at [334, 281] on span "[PERSON_NAME]" at bounding box center [332, 281] width 88 height 14
click at [288, 281] on input "[PERSON_NAME]" at bounding box center [273, 281] width 29 height 29
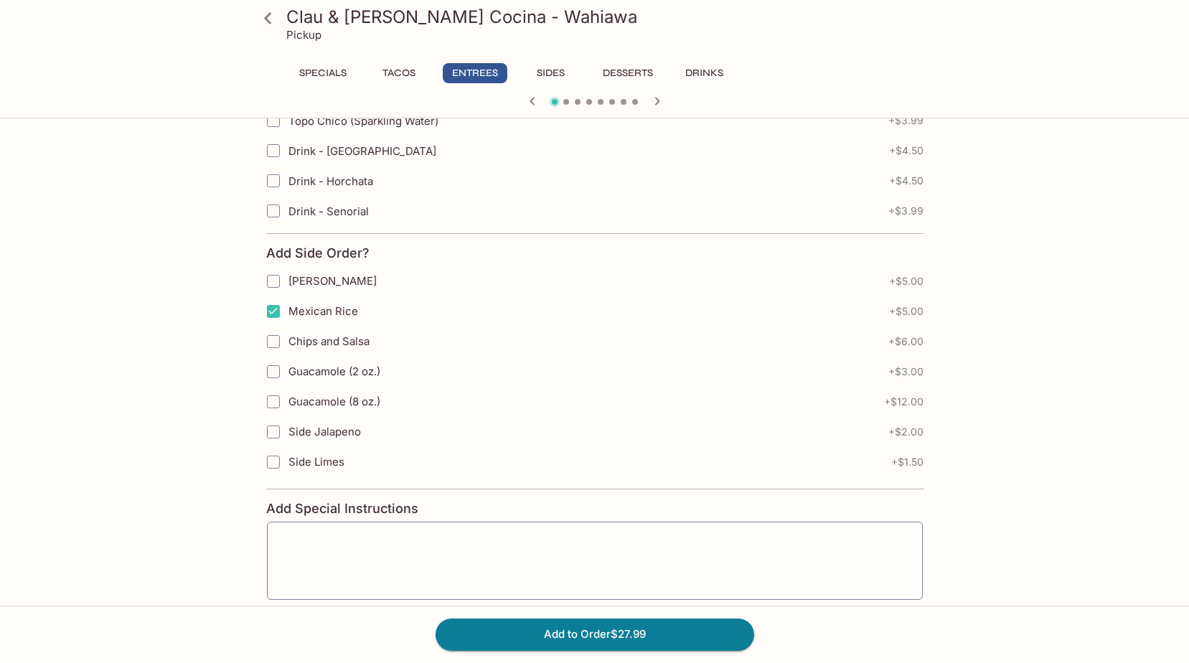
checkbox input "true"
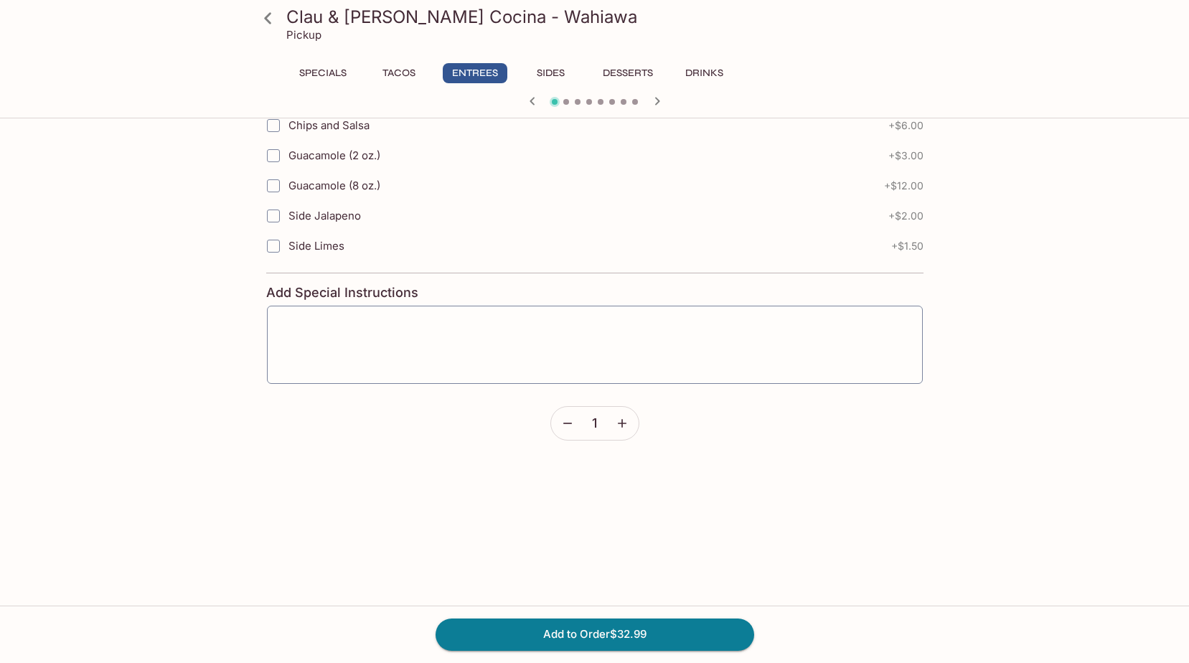
scroll to position [786, 0]
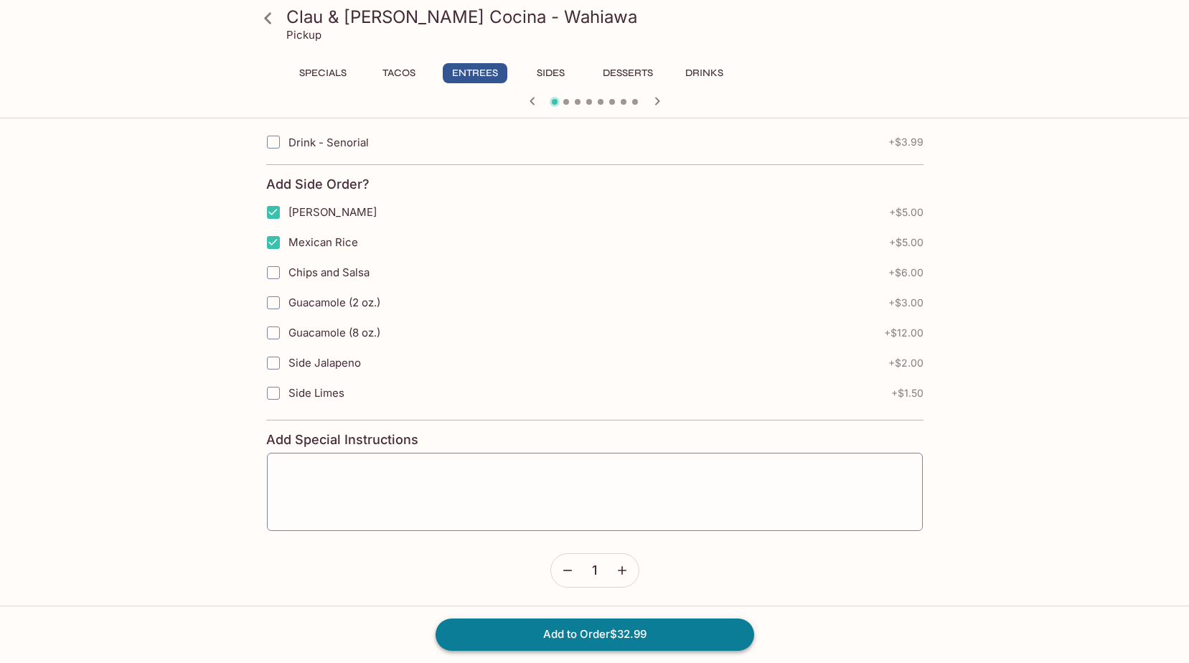
click at [591, 640] on button "Add to Order $32.99" at bounding box center [594, 634] width 319 height 32
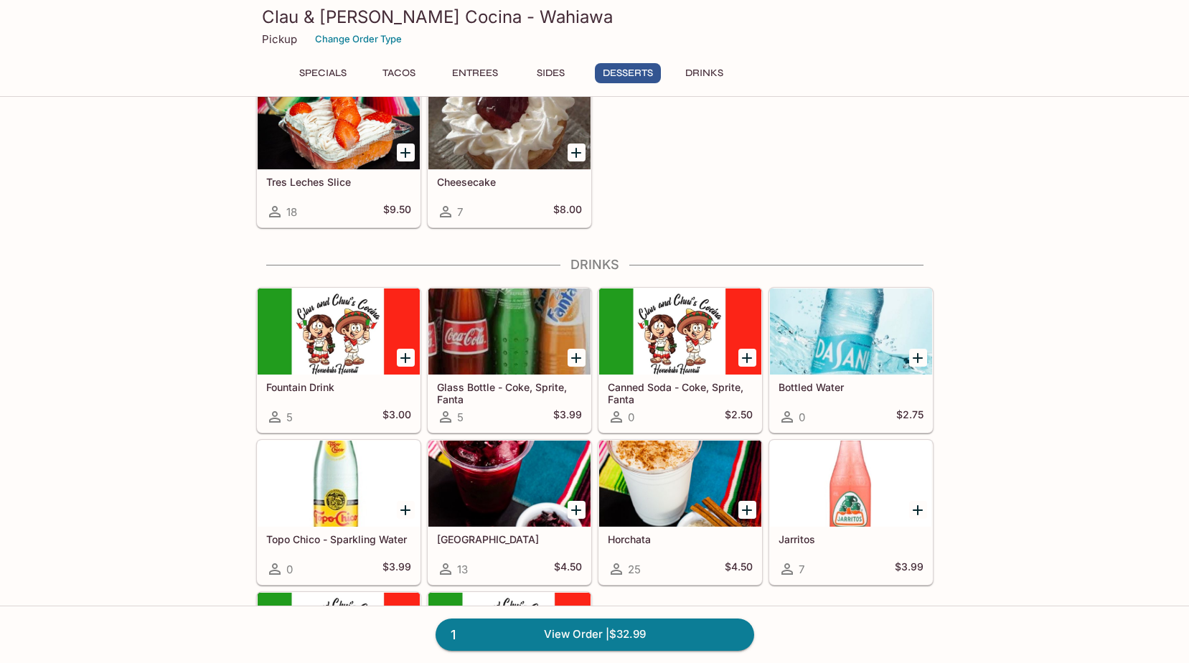
scroll to position [1797, 0]
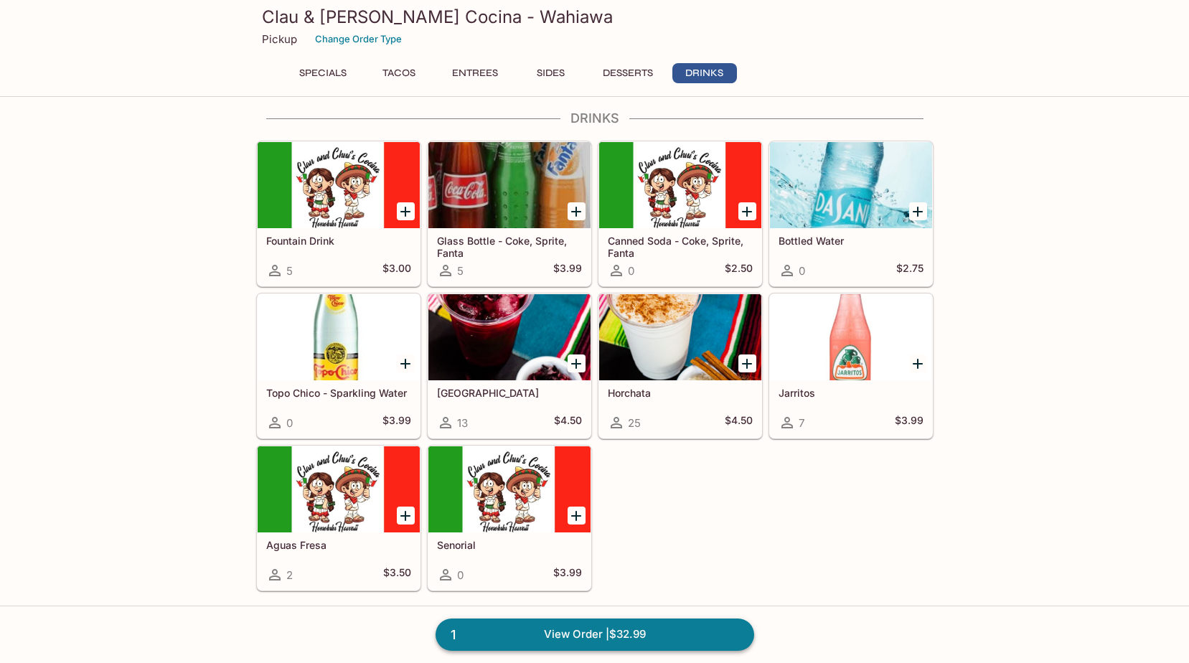
click at [712, 629] on link "1 View Order | $32.99" at bounding box center [594, 634] width 319 height 32
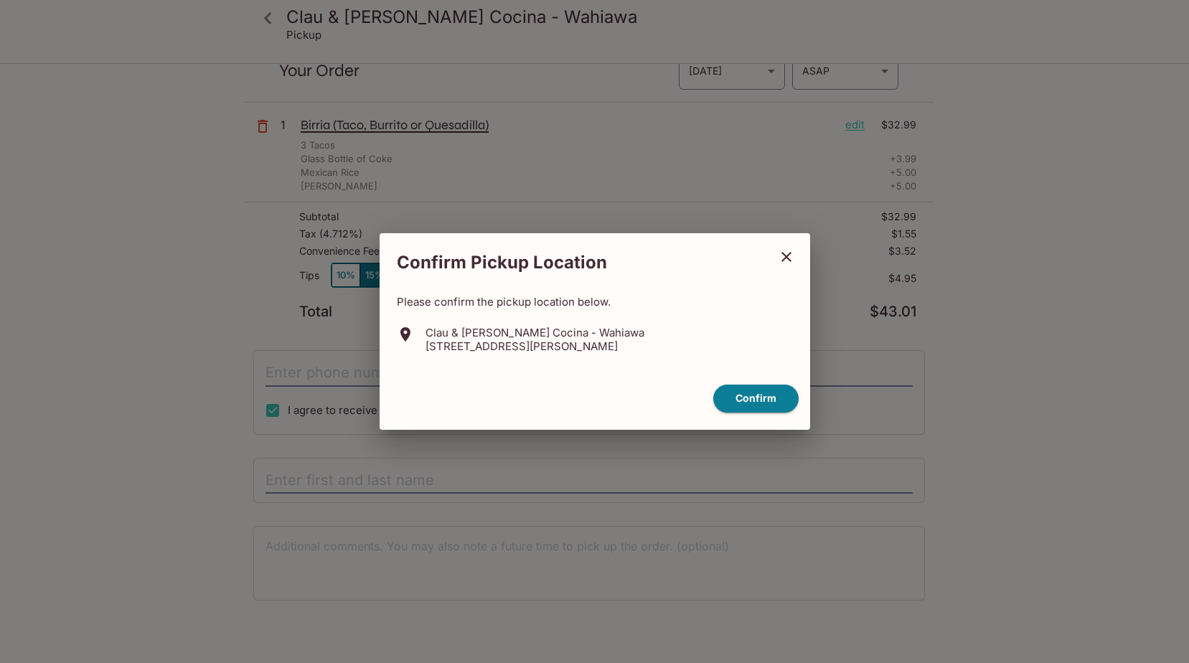
scroll to position [65, 0]
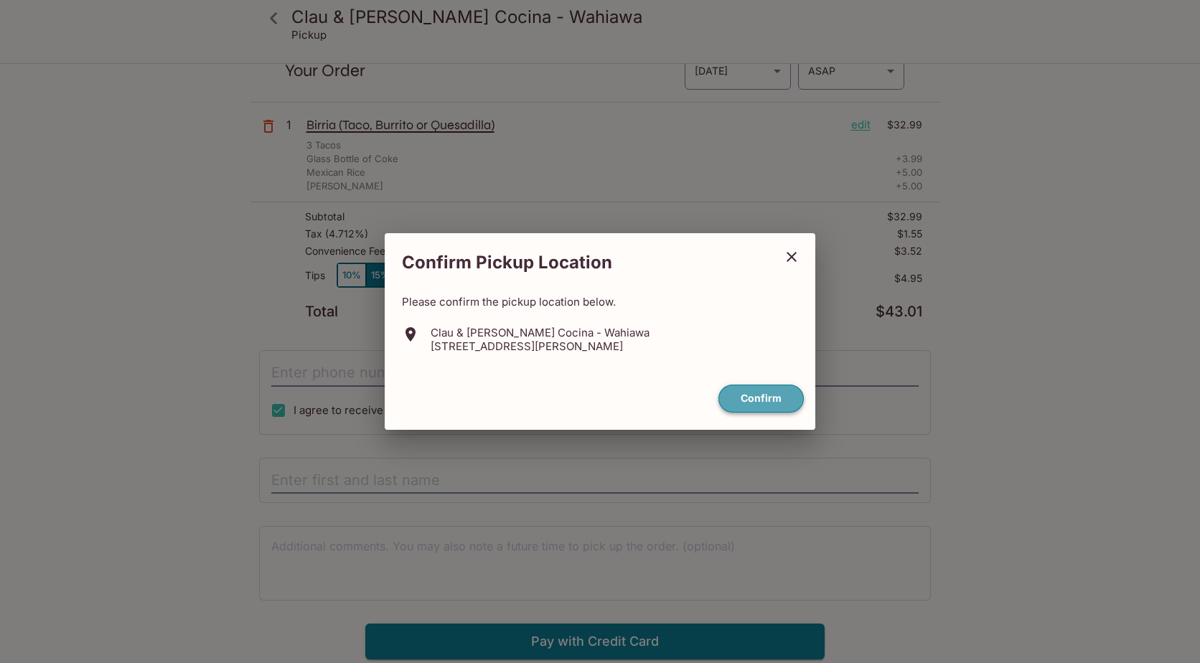
click at [744, 390] on button "Confirm" at bounding box center [760, 399] width 85 height 28
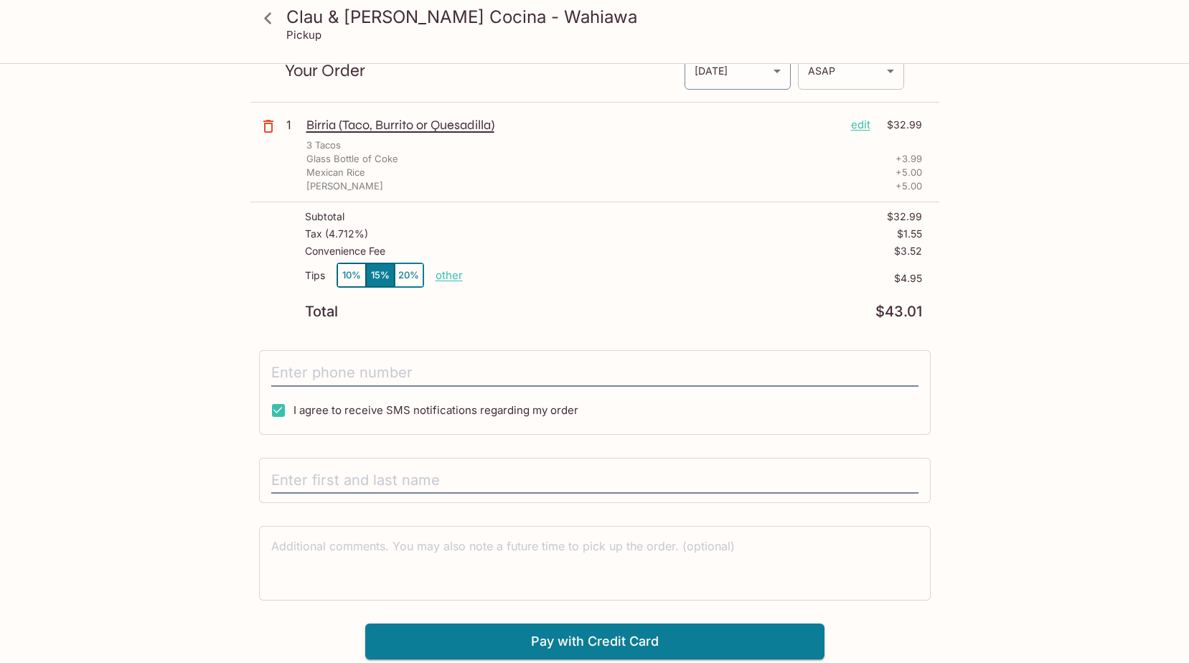
click at [823, 83] on body "Clau & [PERSON_NAME] Cocina - Wahiawa Pickup Clau & [PERSON_NAME] Cocina - Wahi…" at bounding box center [594, 331] width 1189 height 663
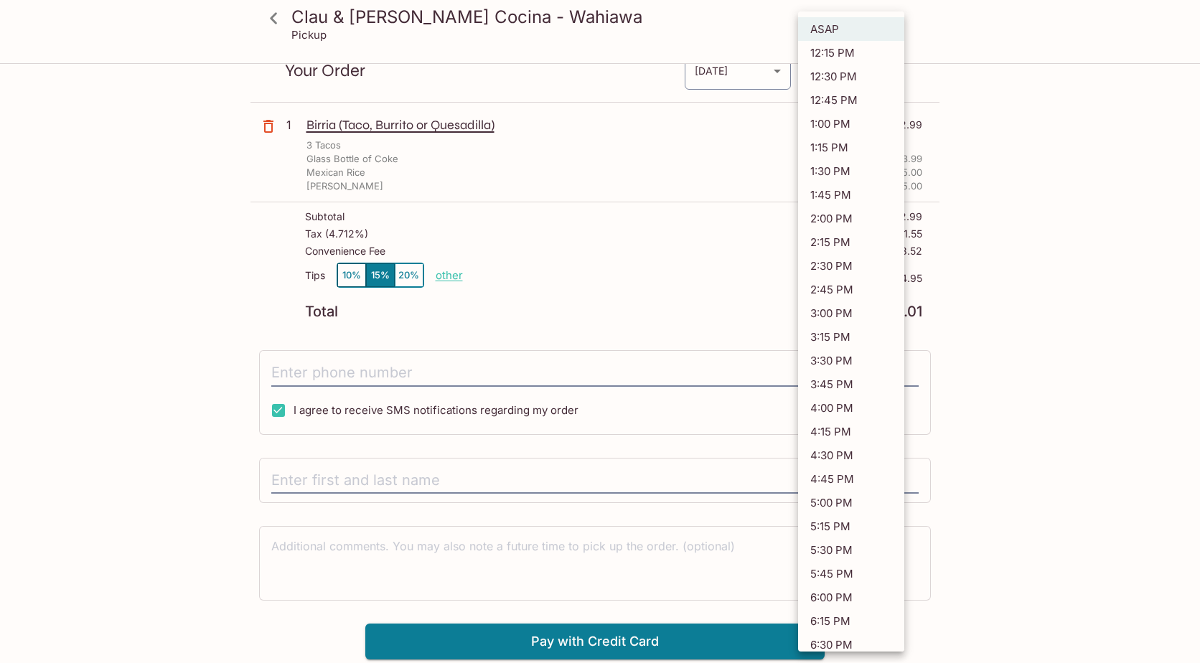
click at [834, 83] on li "12:30 PM" at bounding box center [851, 77] width 106 height 24
type input "[DATE]T22:30:20.000000Z"
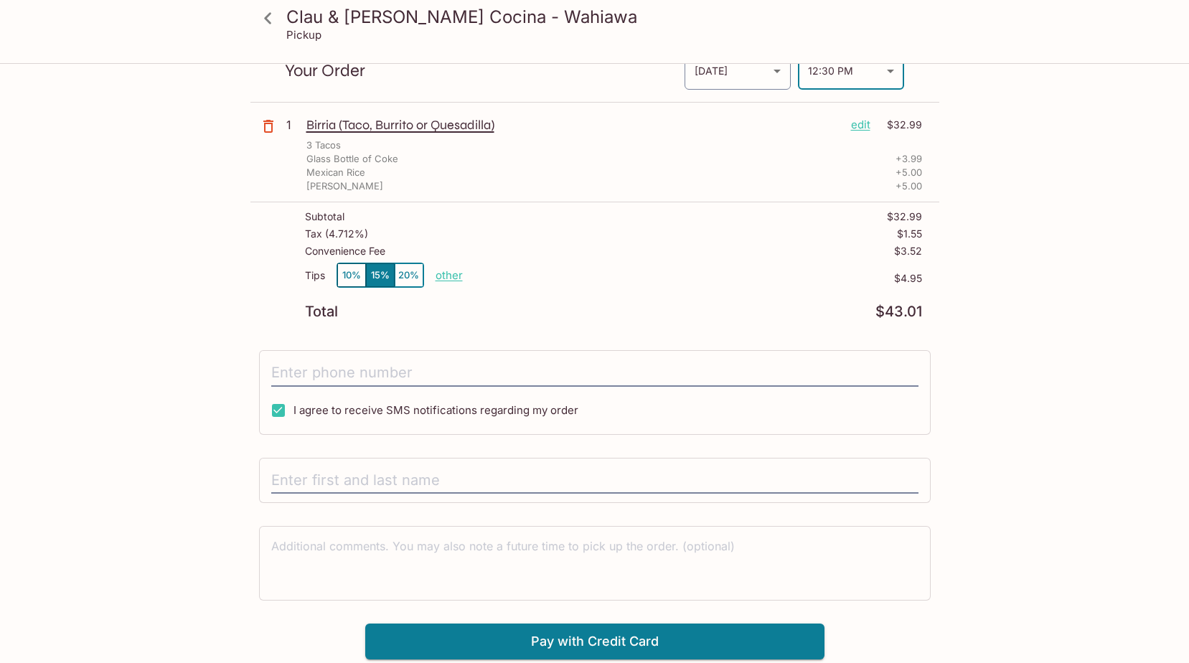
click at [357, 274] on button "10%" at bounding box center [351, 275] width 29 height 24
click at [499, 372] on input "tel" at bounding box center [594, 372] width 647 height 27
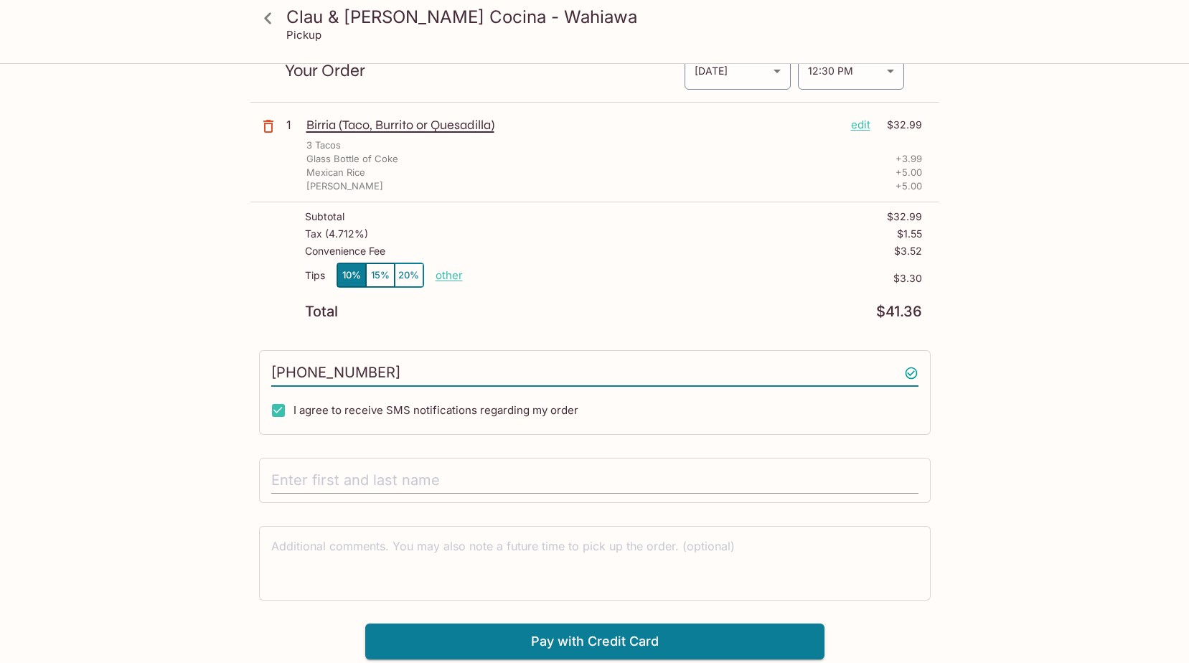
type input "[PHONE_NUMBER]"
click at [504, 488] on input "text" at bounding box center [594, 480] width 647 height 27
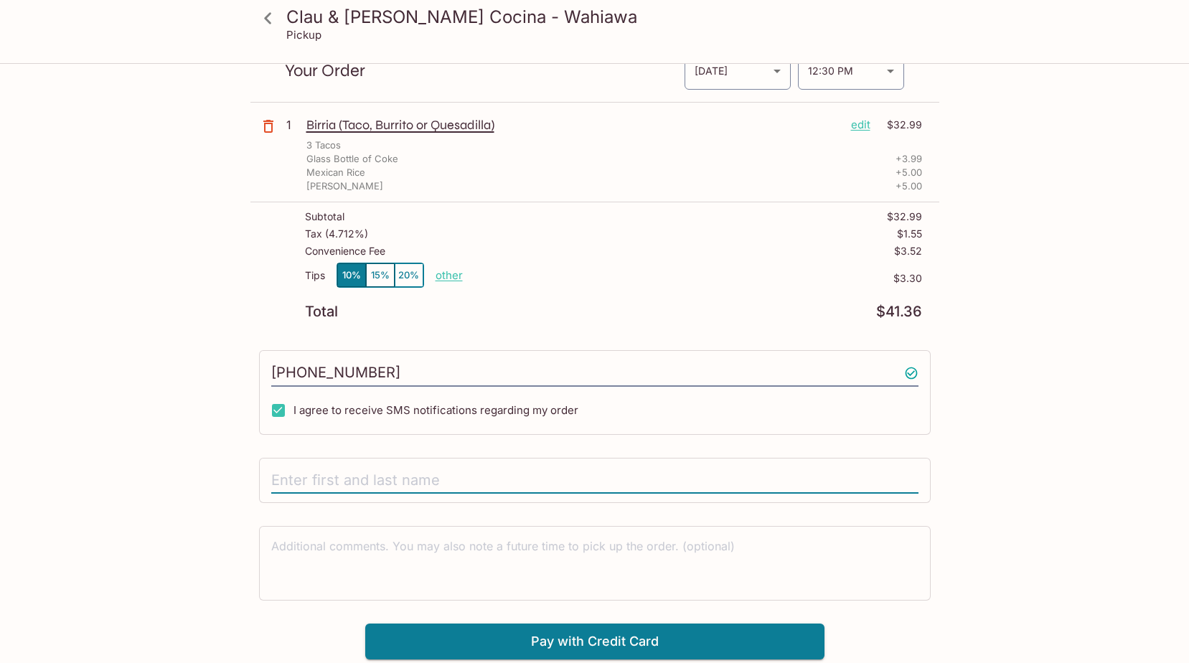
click at [508, 494] on div at bounding box center [595, 481] width 672 height 46
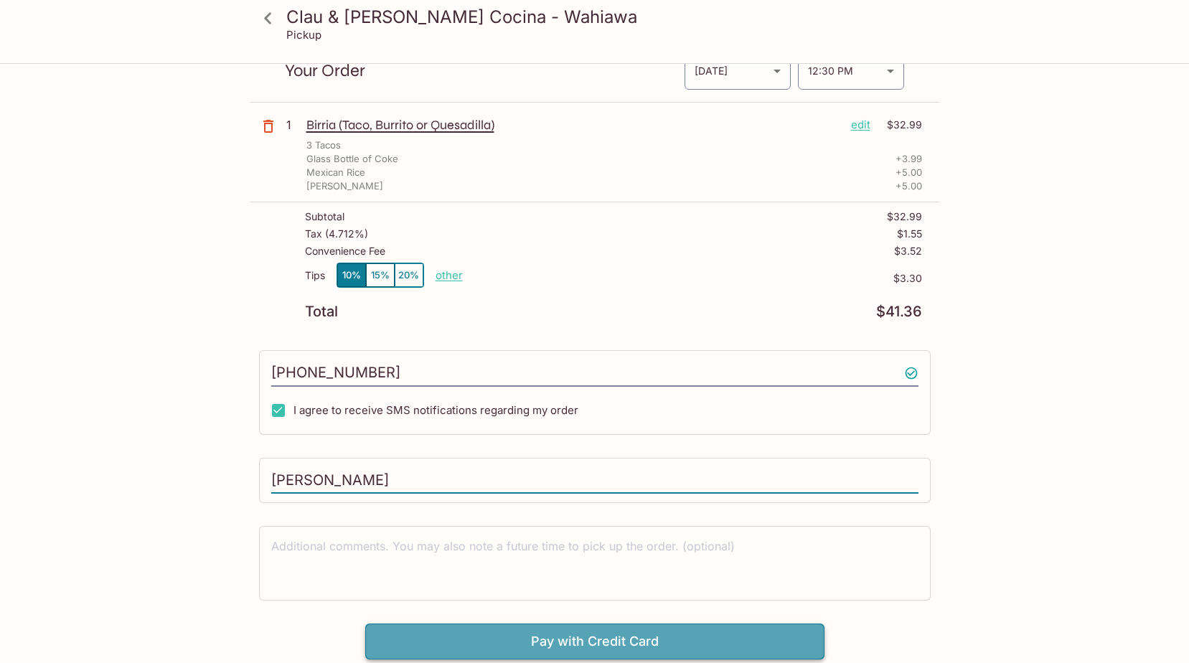
type input "[PERSON_NAME]"
click at [580, 641] on button "Pay with Credit Card" at bounding box center [594, 641] width 459 height 36
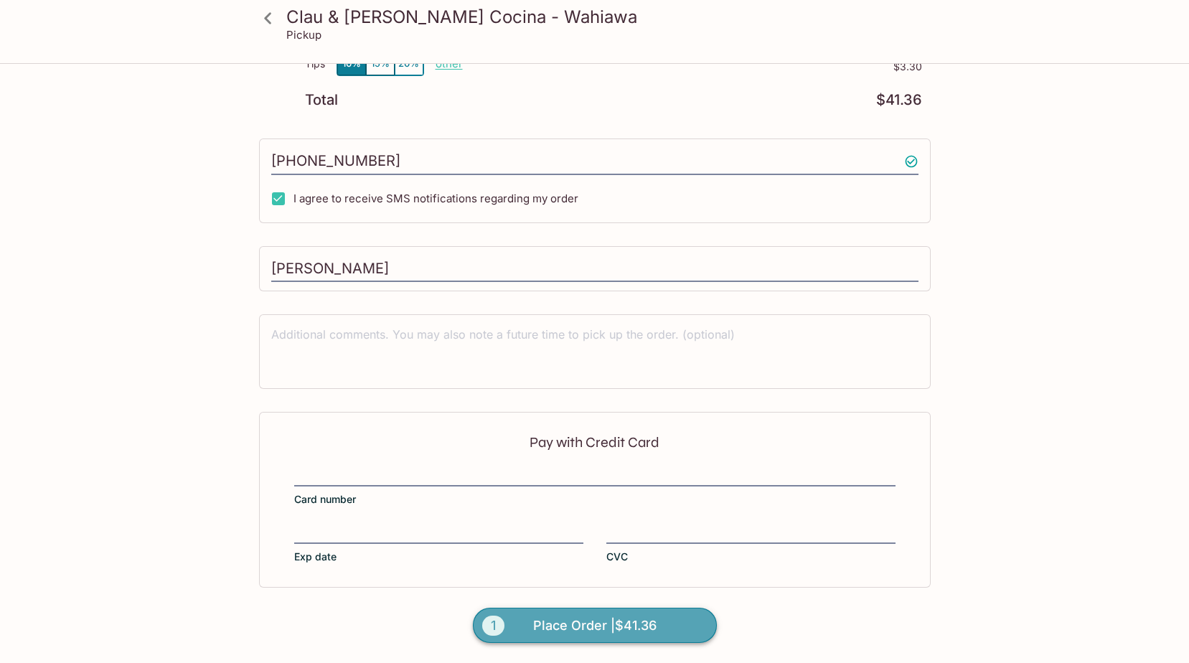
click at [633, 621] on span "Place Order | $41.36" at bounding box center [594, 625] width 123 height 23
